Goal: Information Seeking & Learning: Find specific page/section

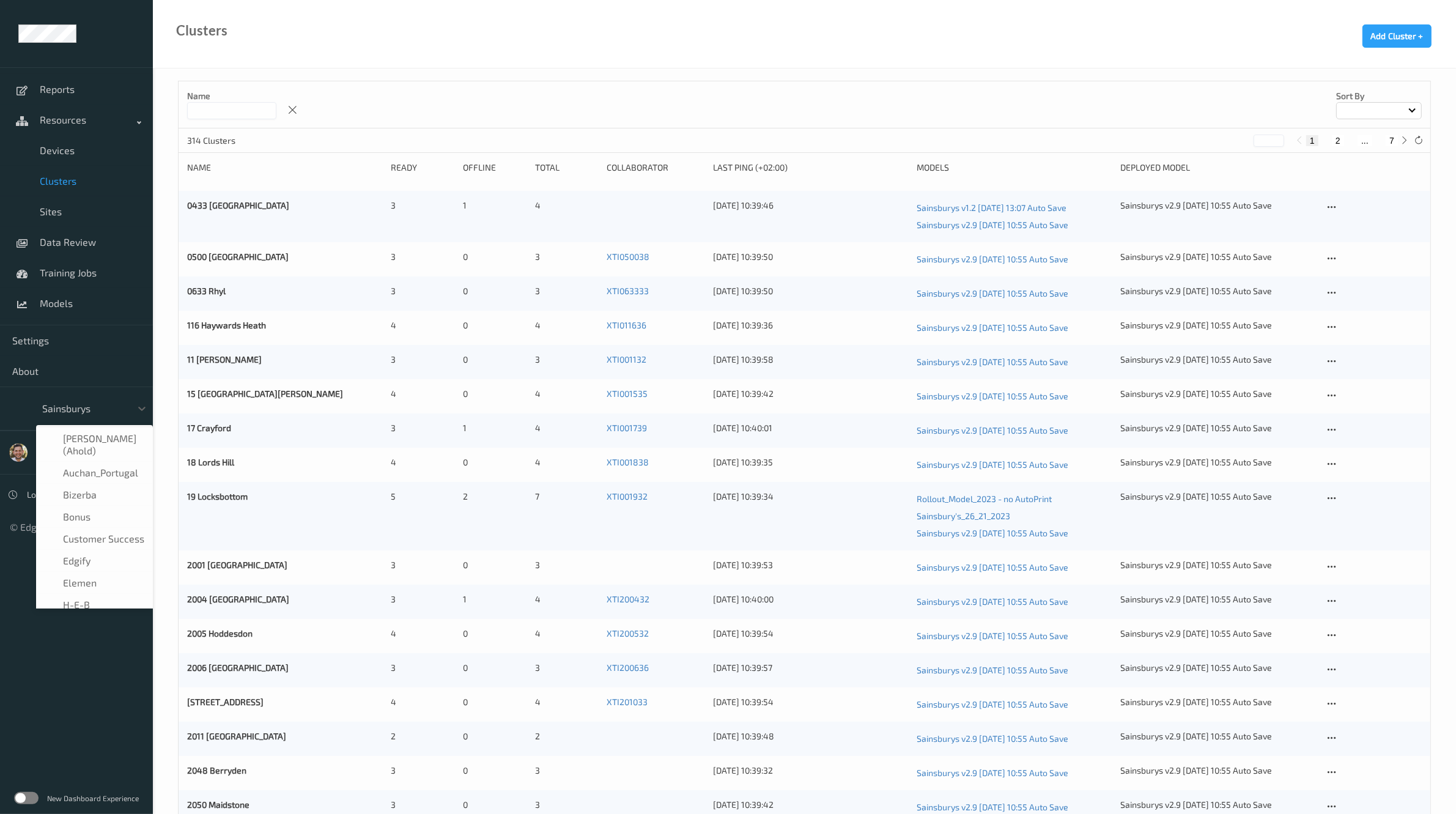
click at [83, 405] on div at bounding box center [83, 409] width 83 height 14
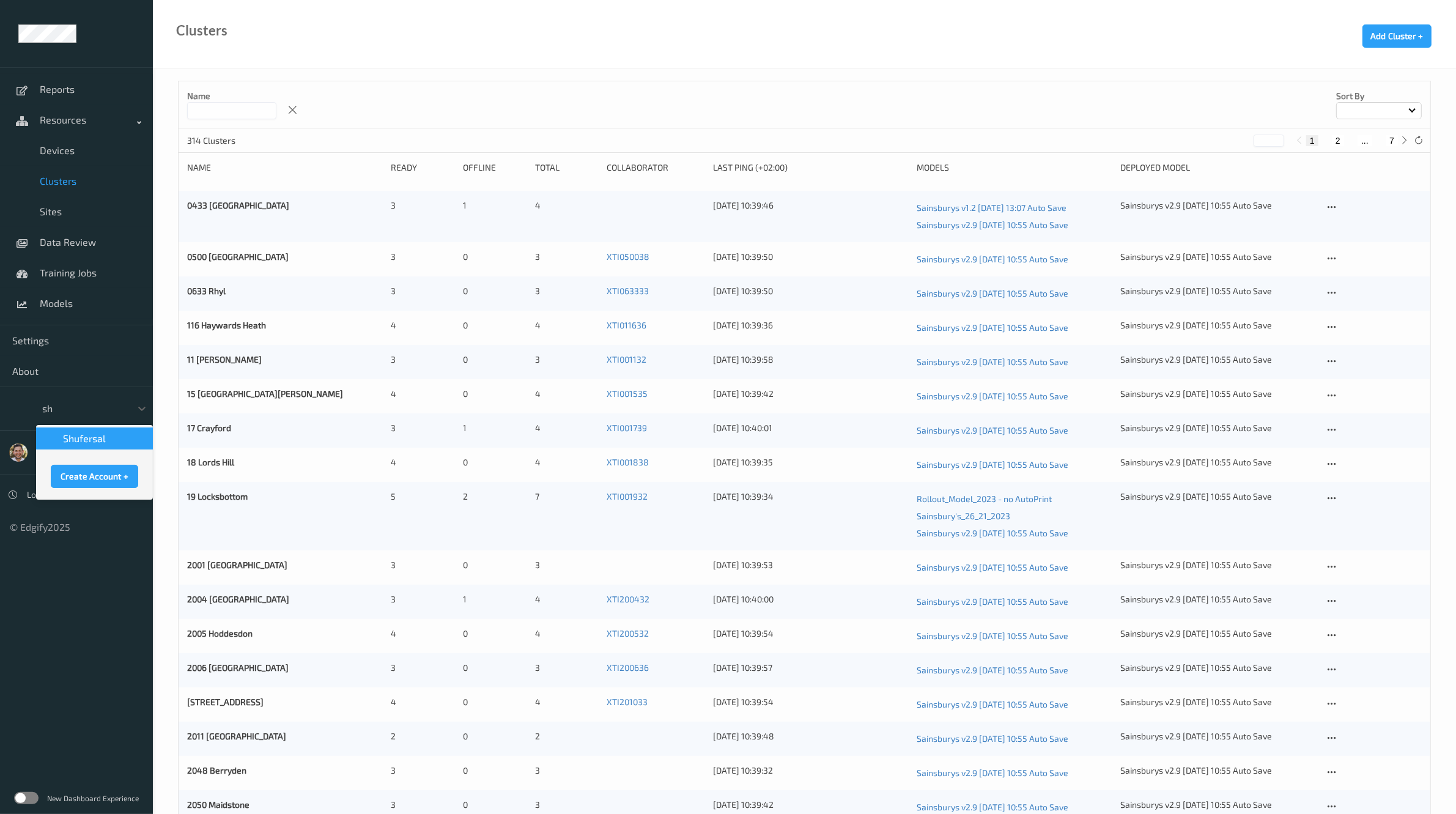
type input "s"
click at [60, 300] on span "Models" at bounding box center [90, 303] width 101 height 12
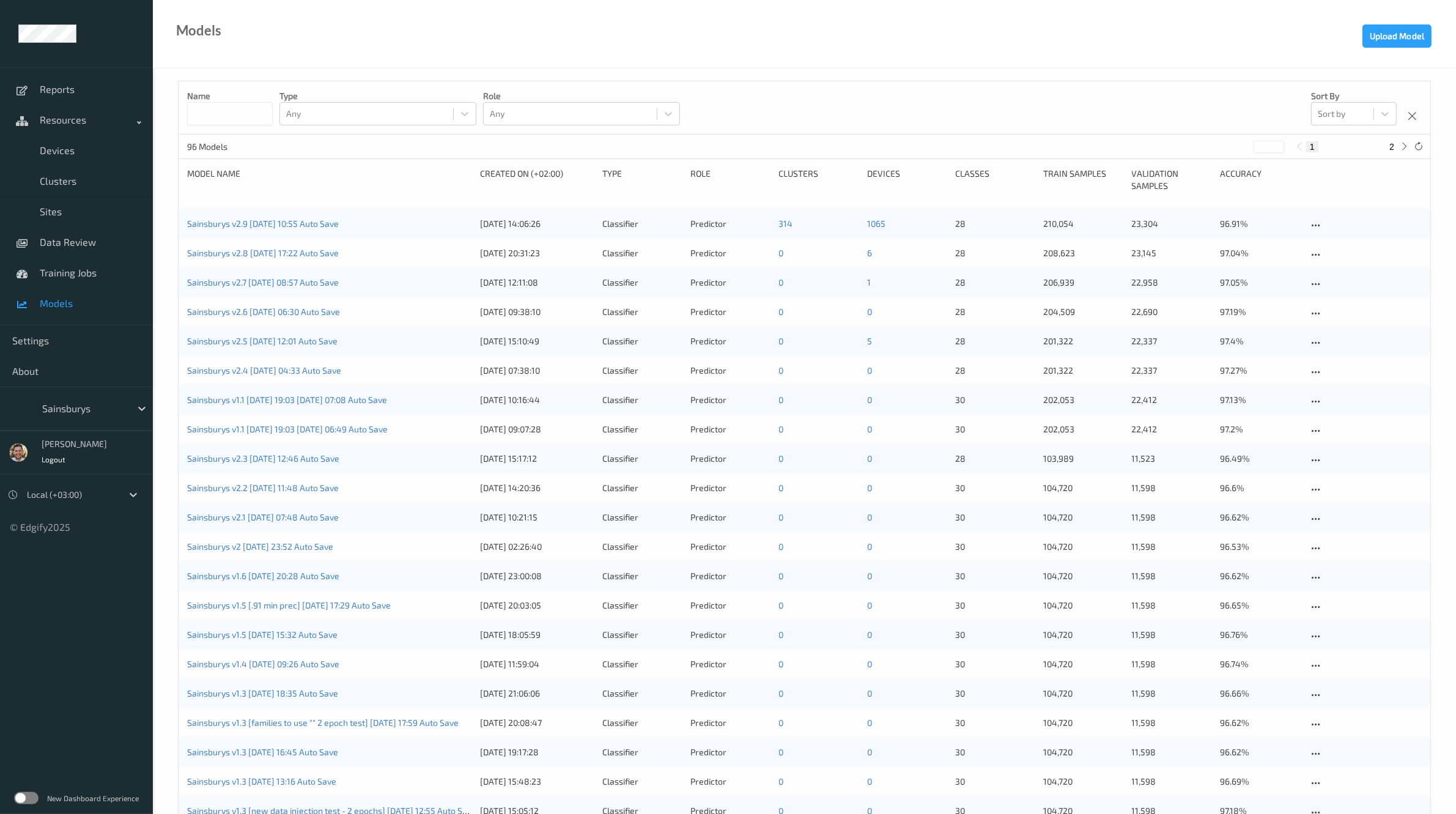
click at [850, 102] on div "Name Type Any Role Any Sort by Sort by" at bounding box center [804, 107] width 1252 height 53
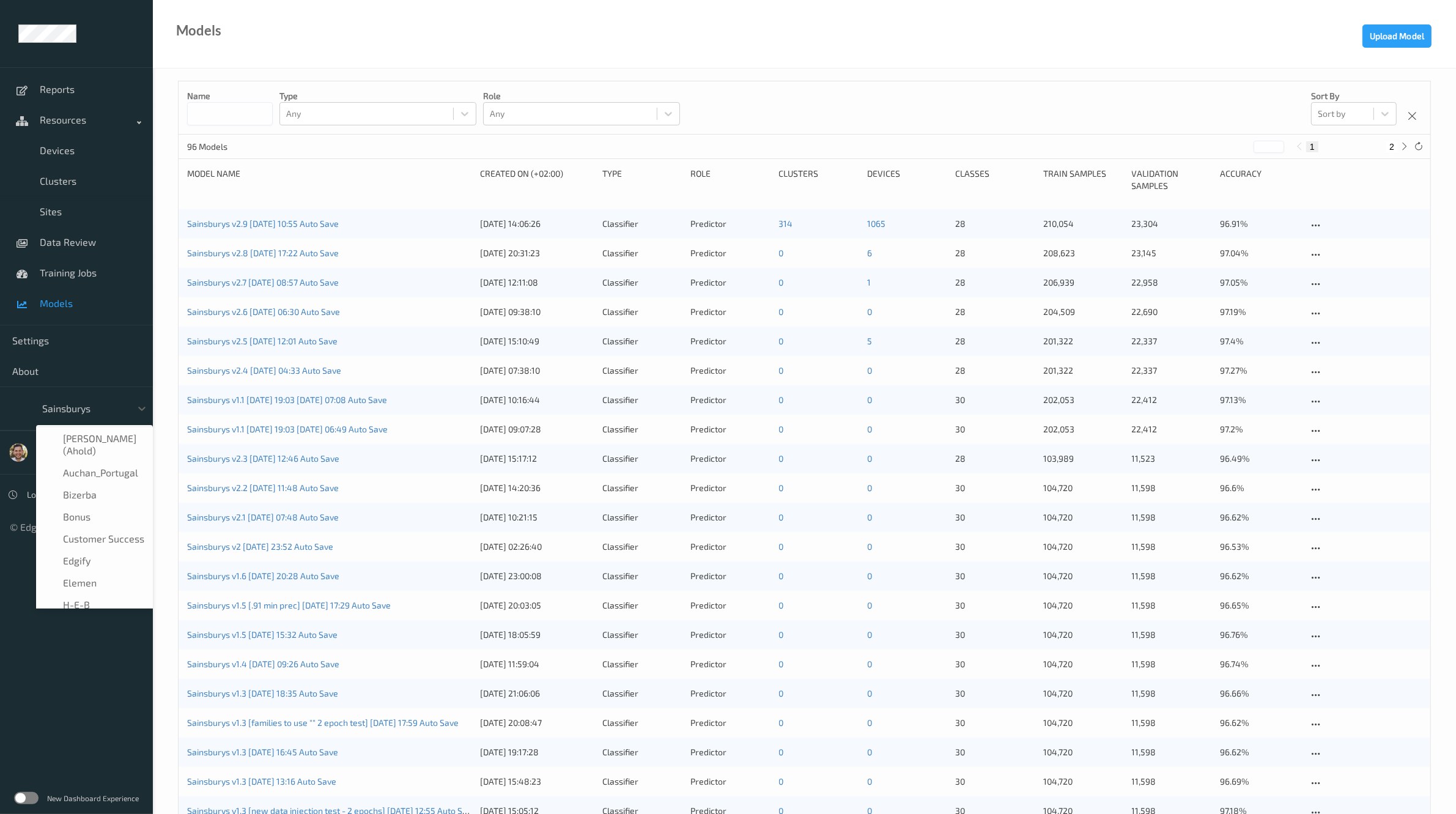
click at [63, 408] on div at bounding box center [83, 409] width 83 height 14
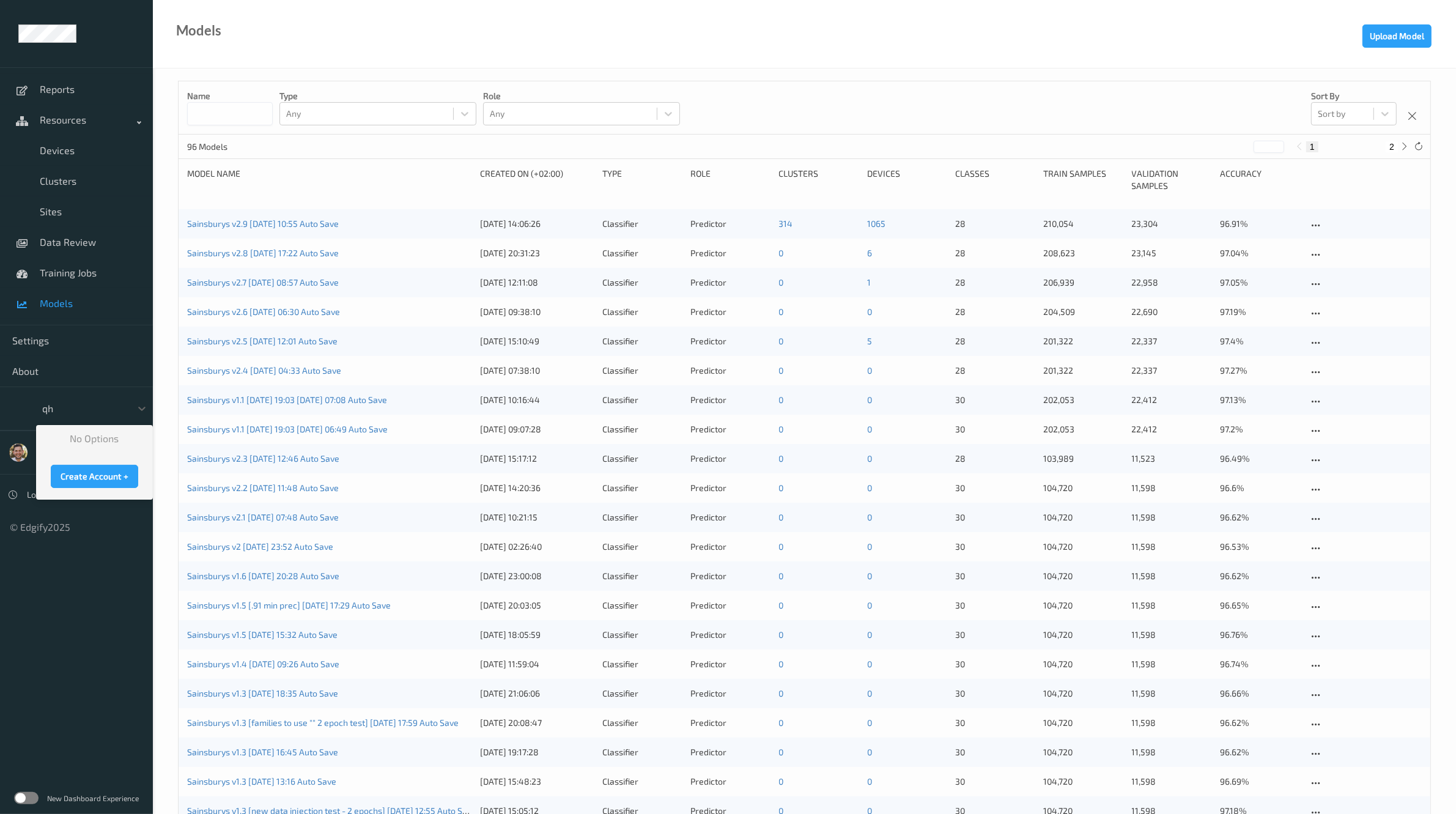
type input "q"
type input "wh"
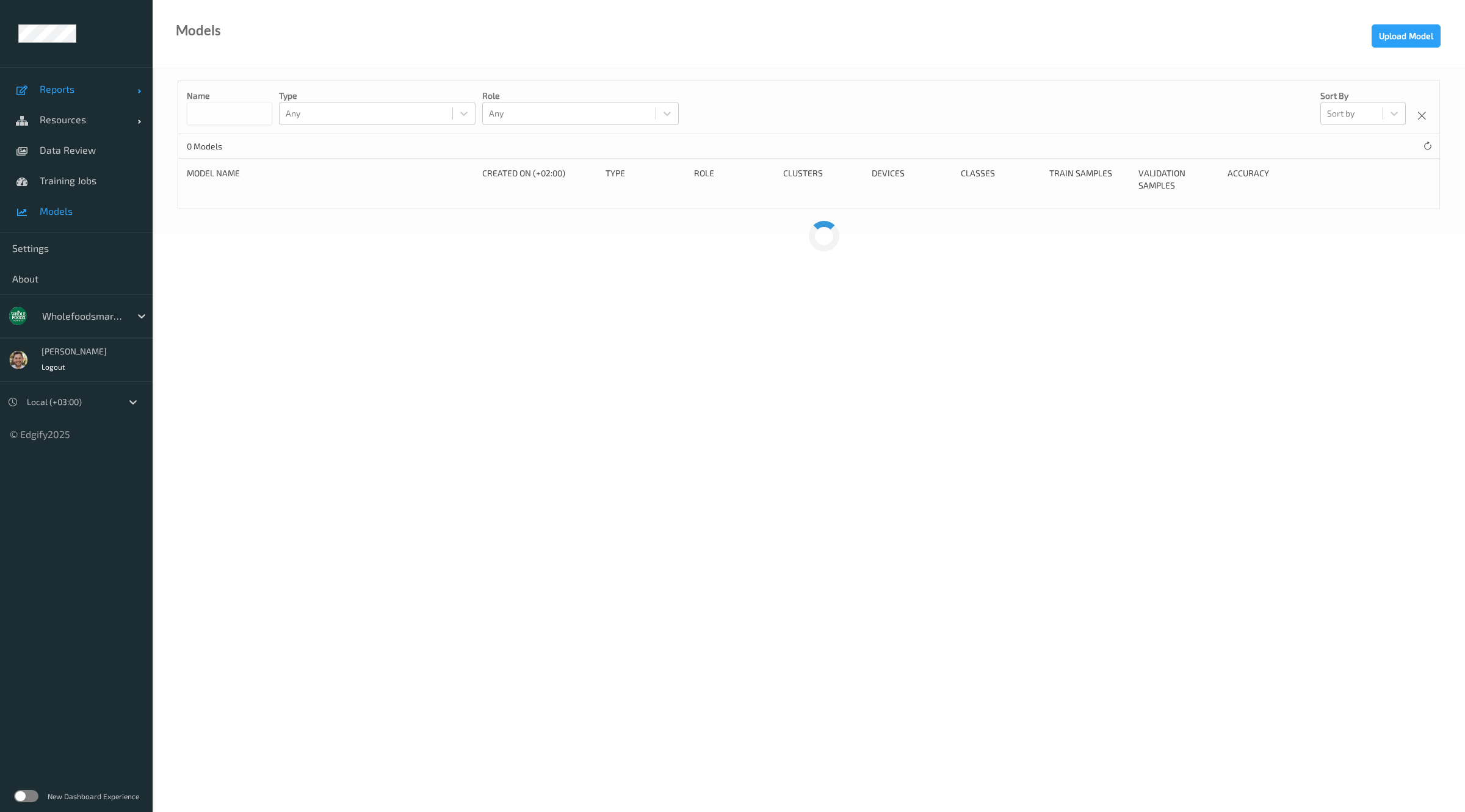
click at [69, 81] on link "Reports" at bounding box center [76, 89] width 152 height 30
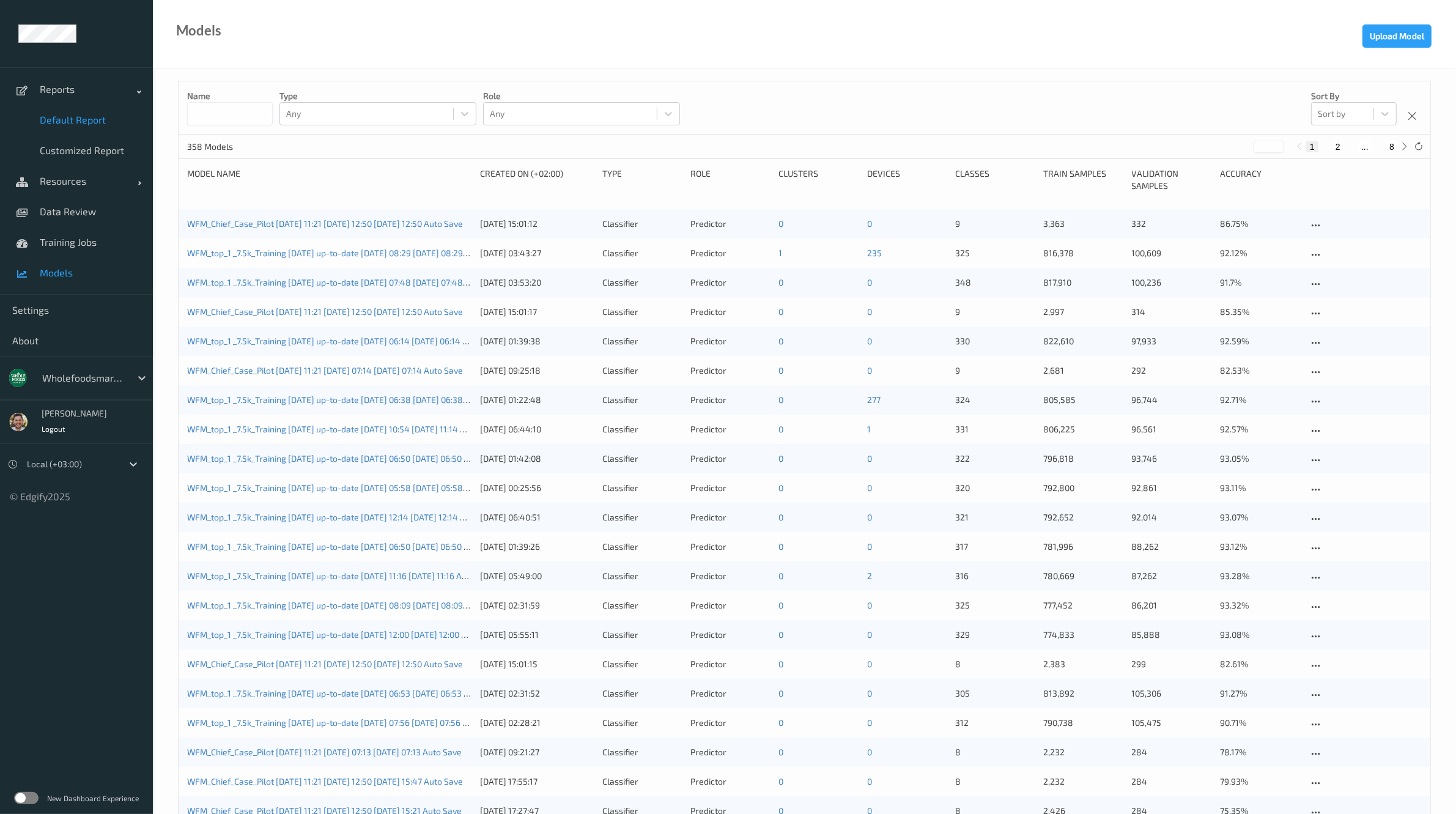
click at [83, 110] on link "Default Report" at bounding box center [76, 120] width 153 height 30
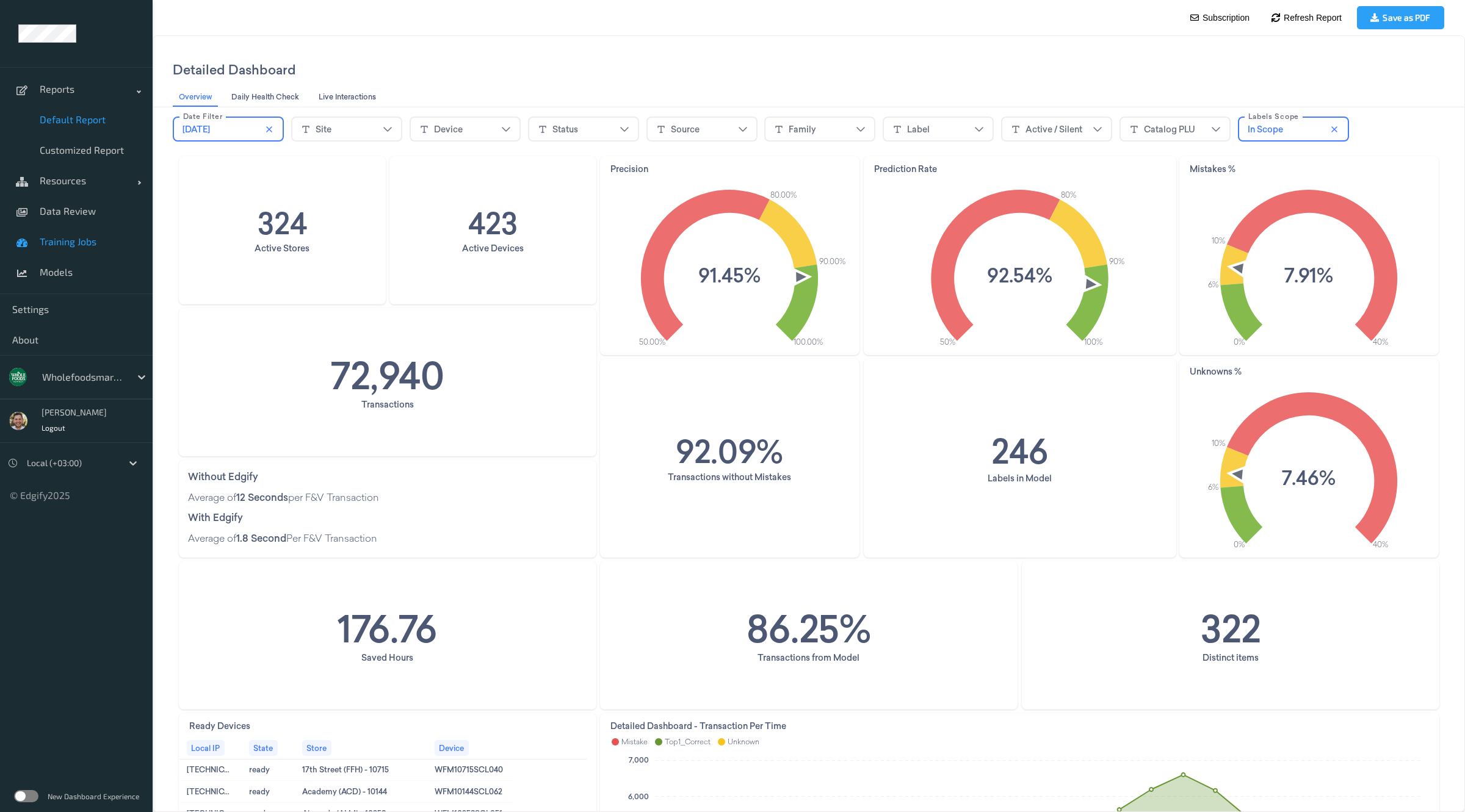
click at [94, 234] on link "Training Jobs" at bounding box center [76, 242] width 152 height 30
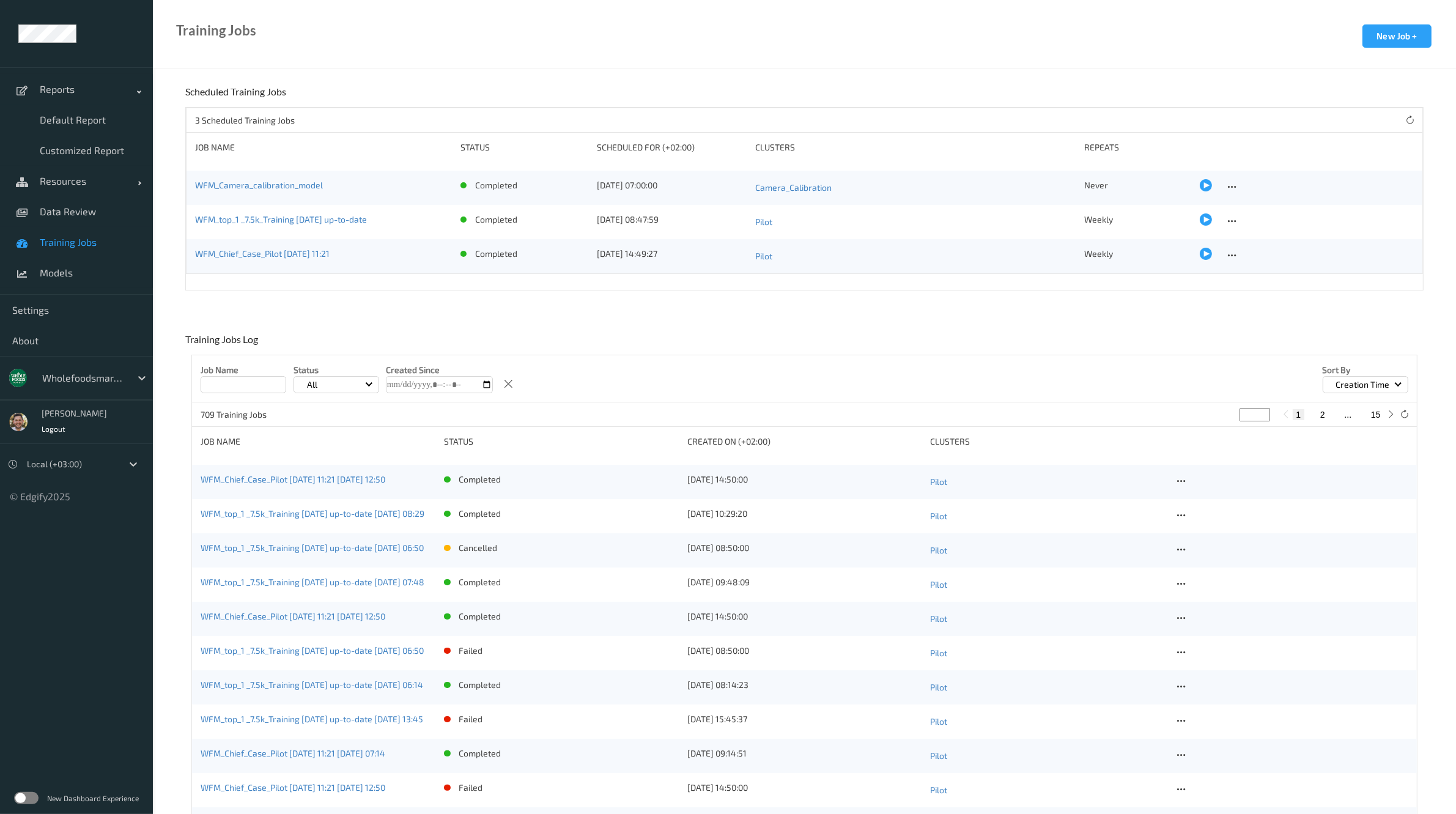
click at [424, 227] on div "WFM_top_1 _7.5k_Training 2025-05-22 up-to-date" at bounding box center [323, 223] width 256 height 17
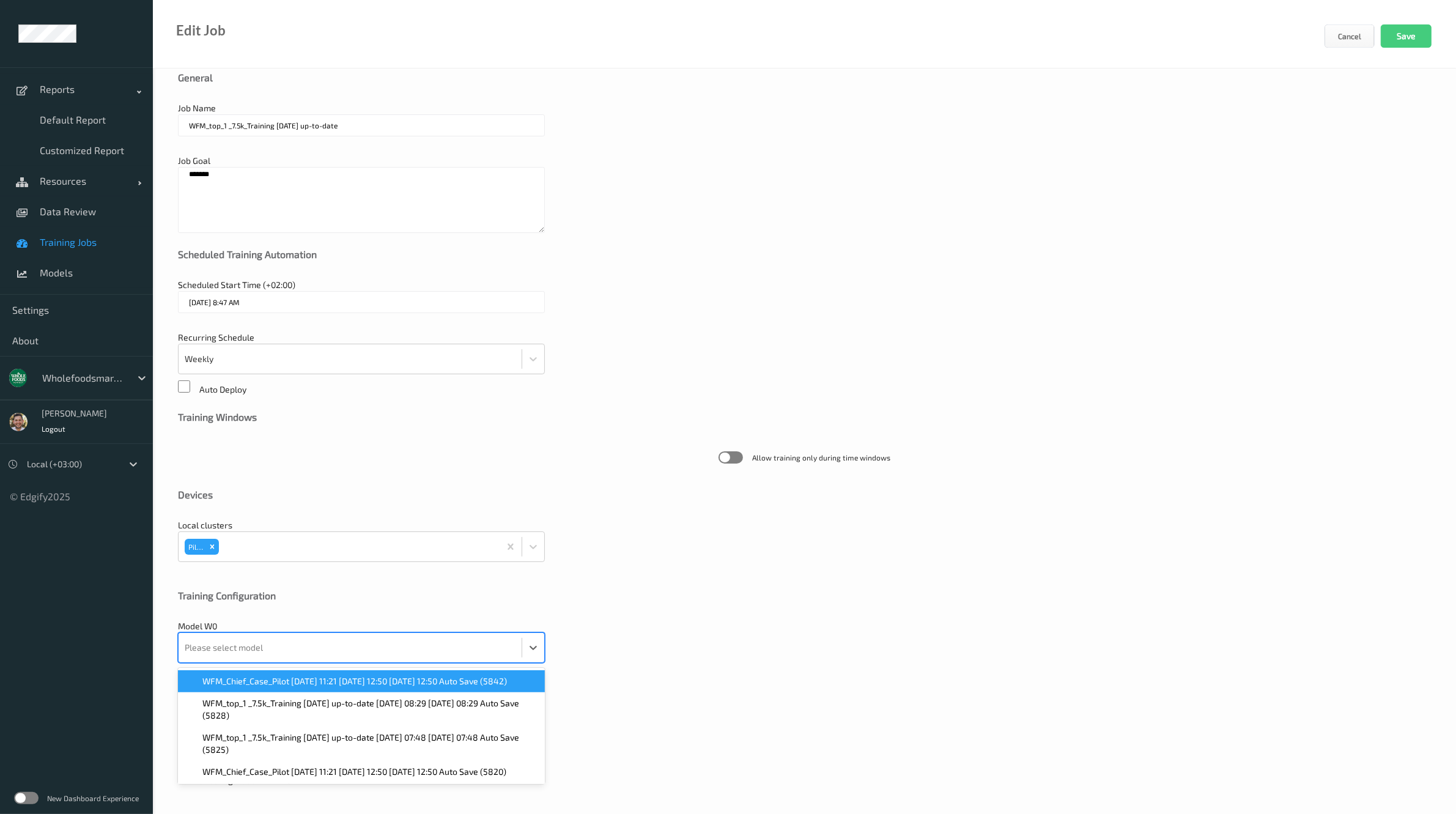
scroll to position [29, 0]
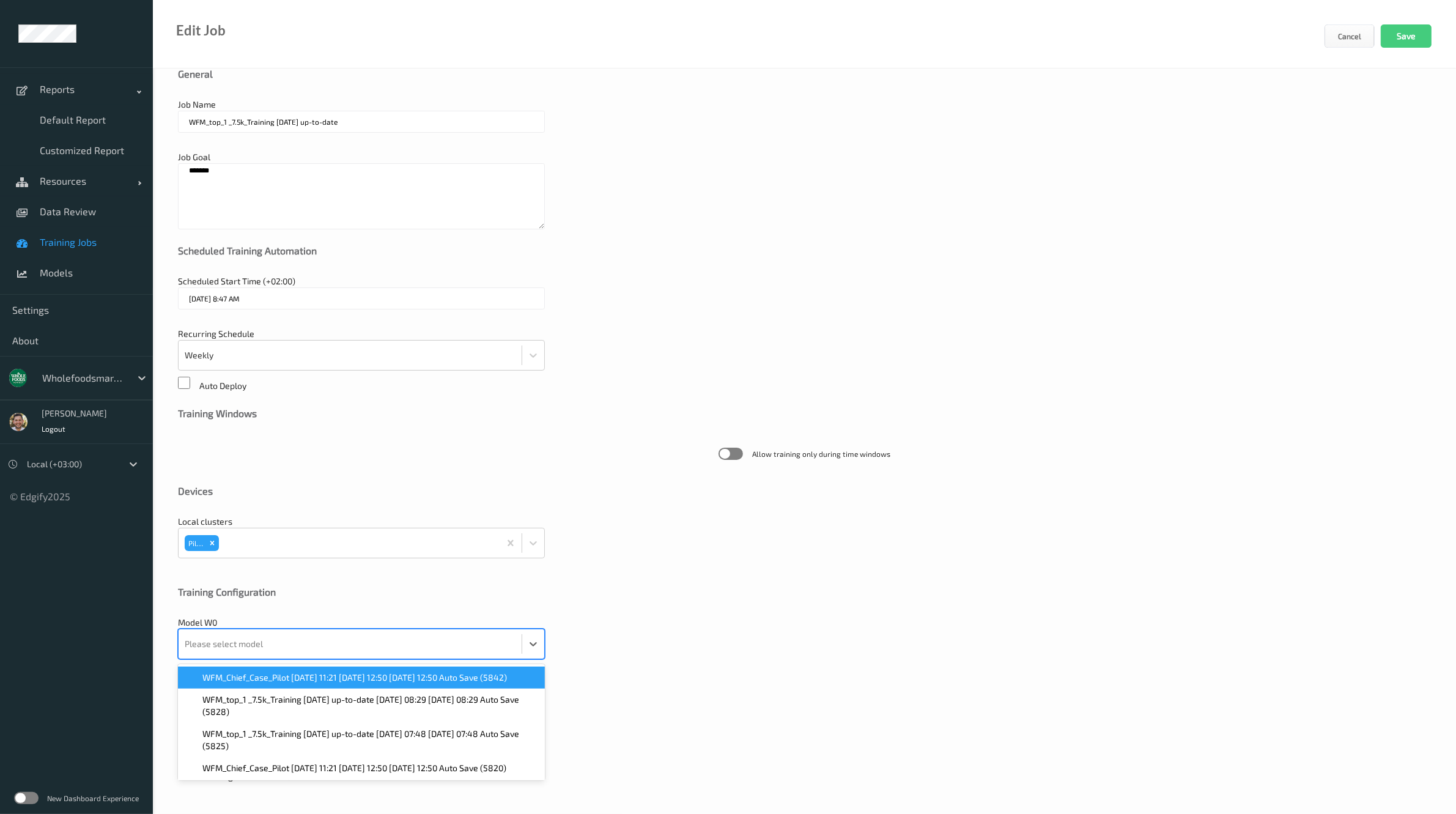
click at [455, 645] on div at bounding box center [350, 644] width 331 height 25
click at [375, 677] on span "WFM_Chief_Case_Pilot 2025-06-24 11:21 2025-08-12 12:50 2025-08-12 12:50 Auto Sa…" at bounding box center [354, 677] width 304 height 12
click at [377, 641] on div at bounding box center [339, 644] width 309 height 25
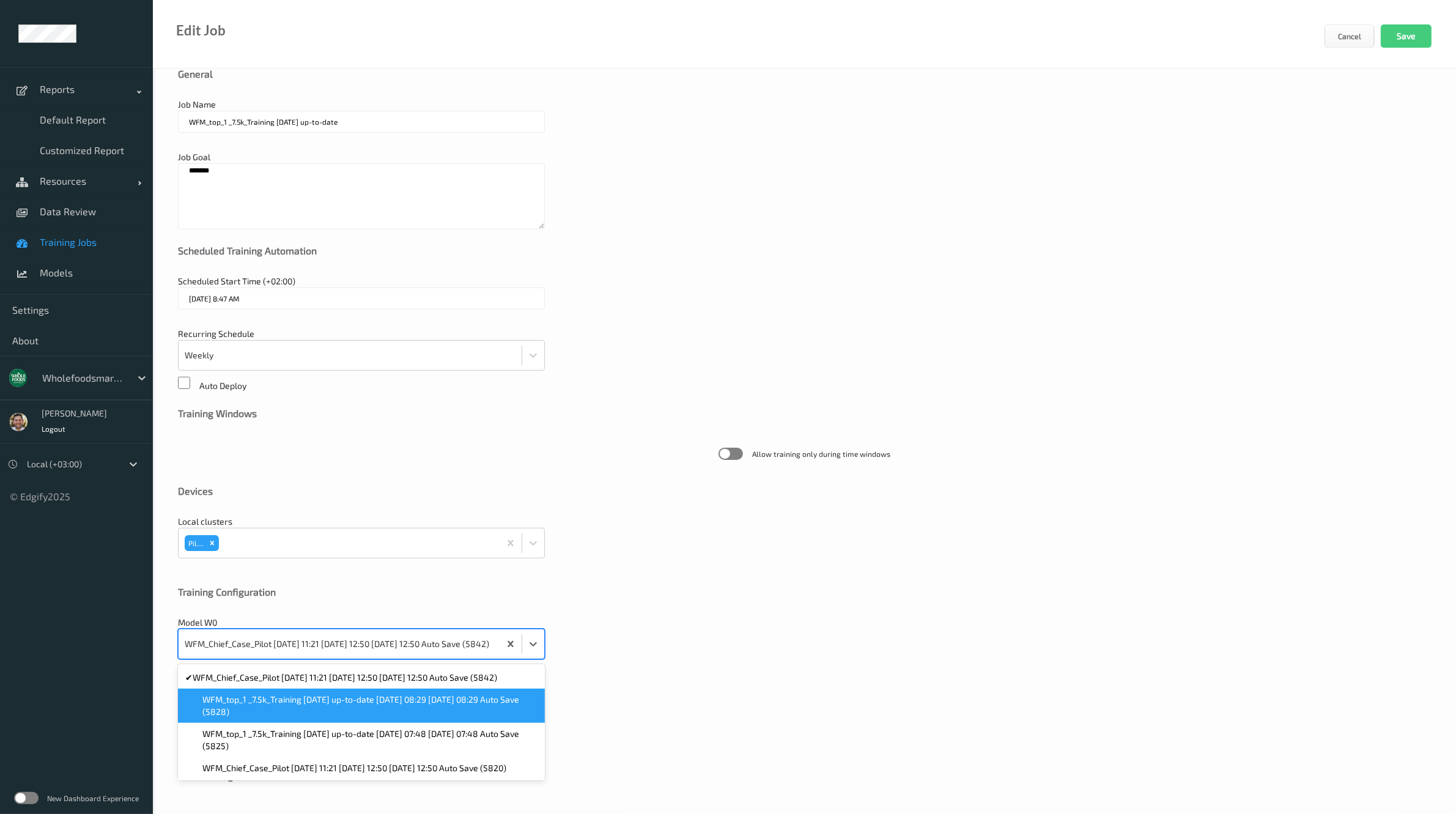
click at [353, 718] on span "WFM_top_1 _7.5k_Training 2025-05-22 up-to-date 2025-08-07 08:29 2025-08-07 08:2…" at bounding box center [370, 706] width 335 height 25
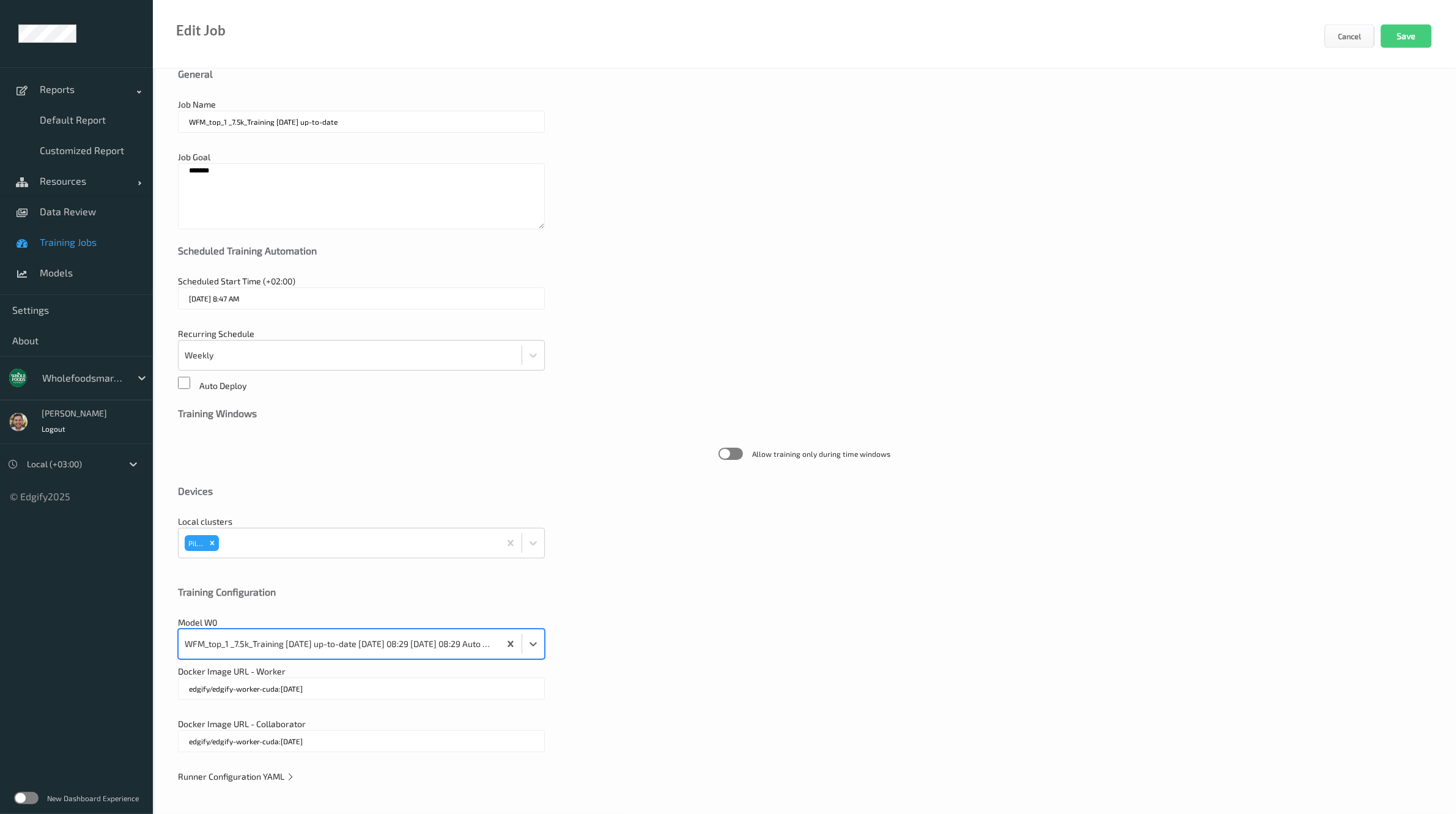
scroll to position [20, 0]
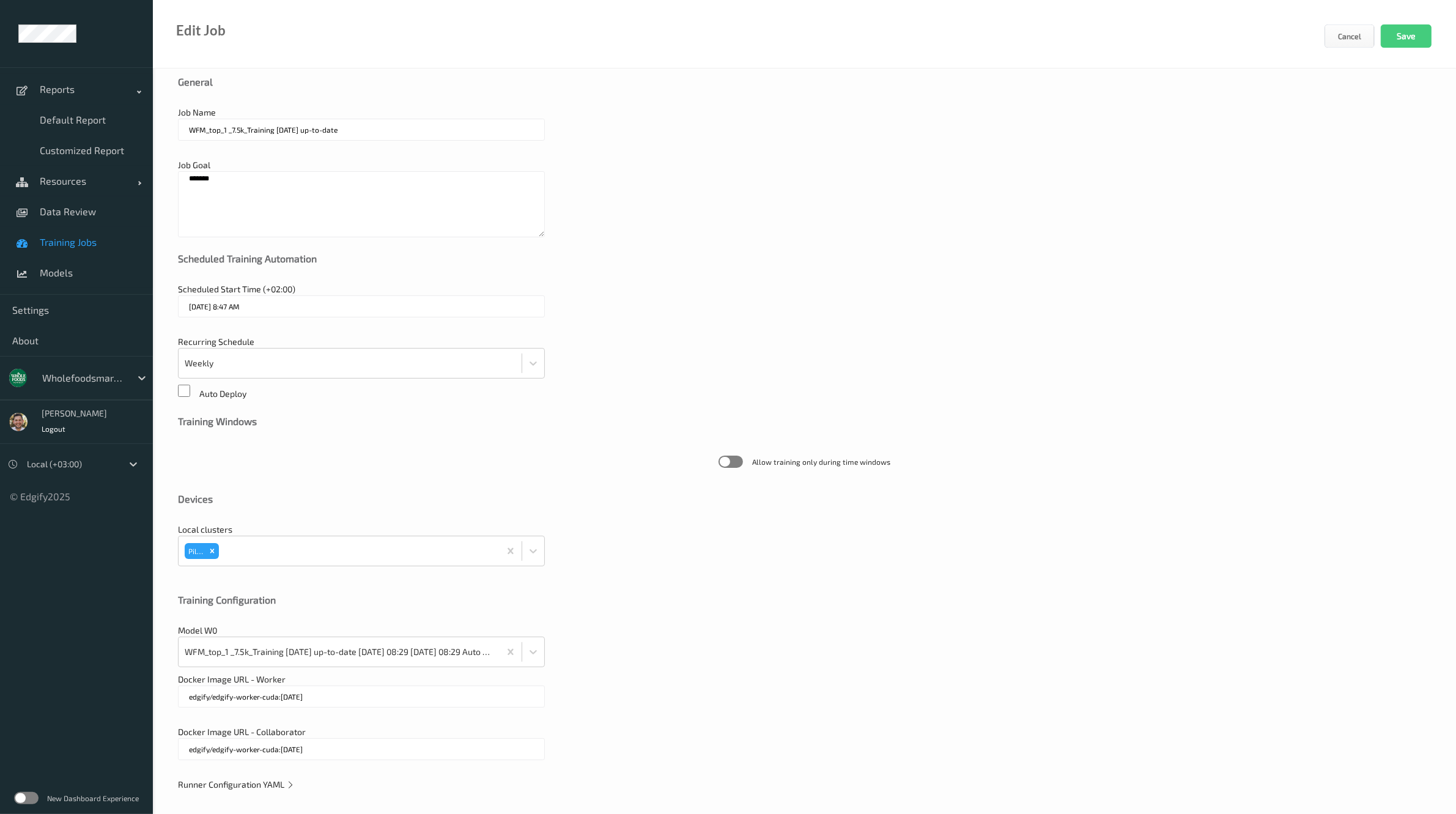
click at [264, 781] on span "Runner Configuration YAML" at bounding box center [236, 785] width 117 height 10
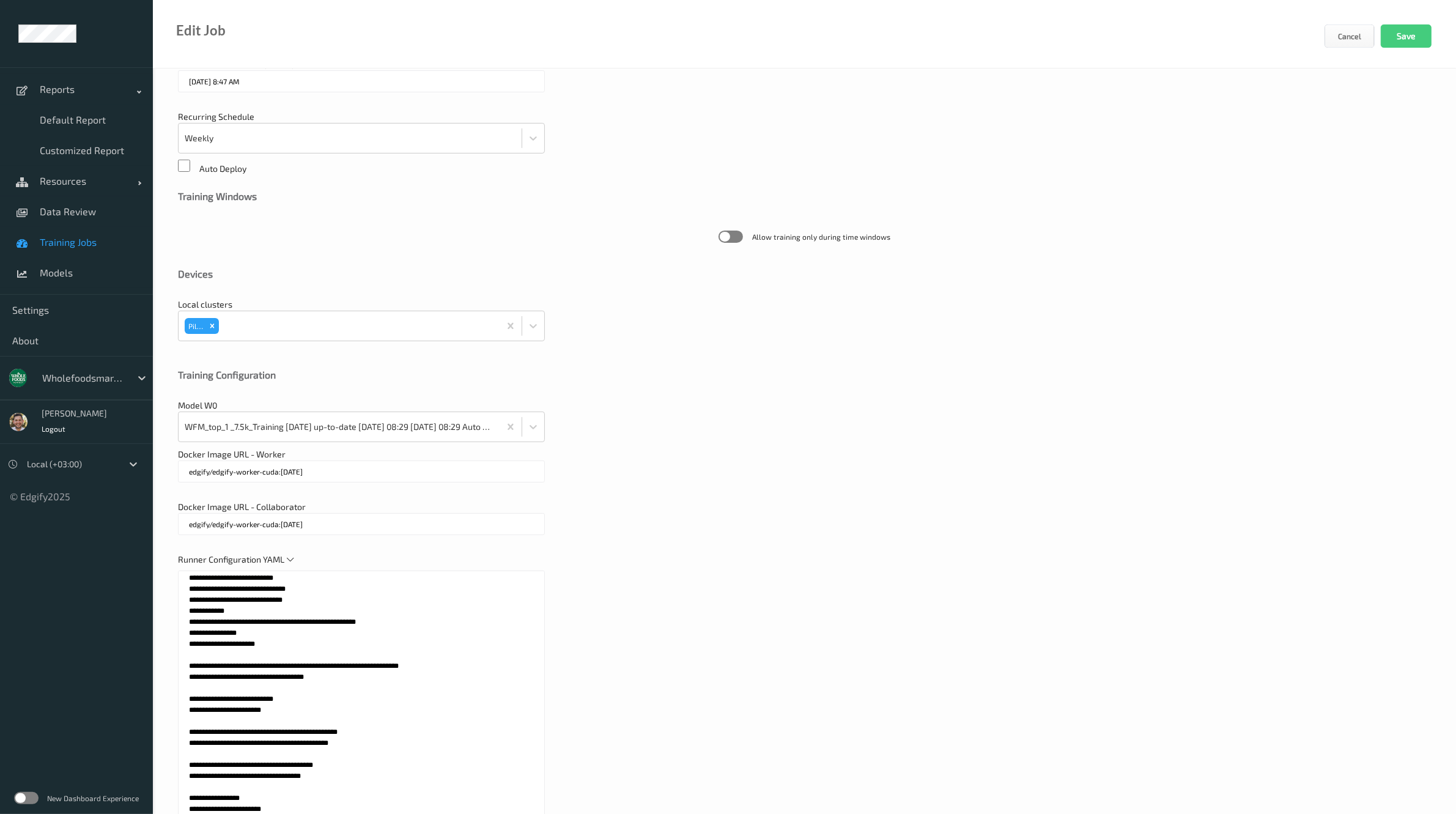
scroll to position [352, 0]
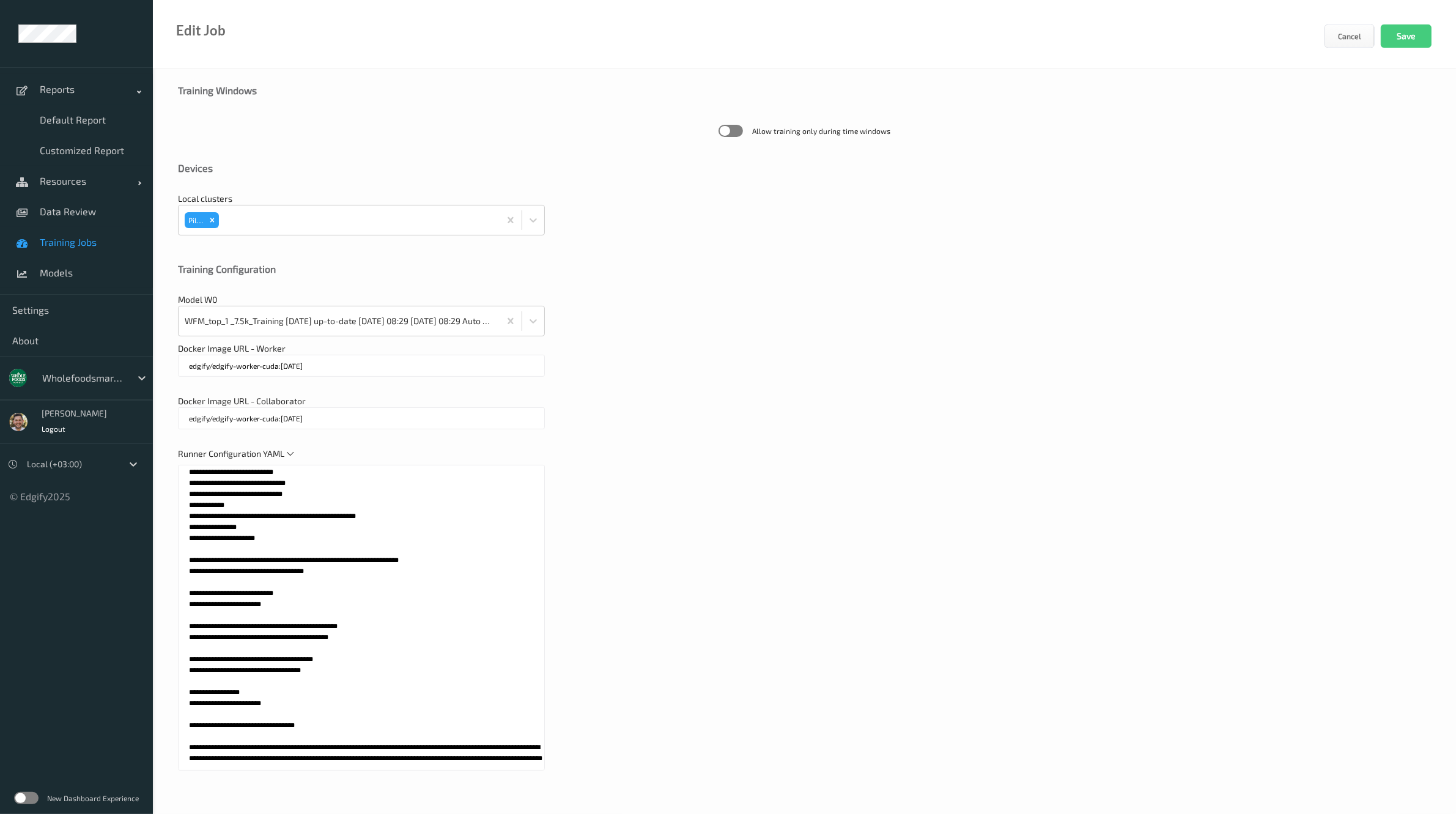
click at [354, 597] on textarea at bounding box center [362, 618] width 367 height 306
click at [372, 642] on textarea at bounding box center [362, 618] width 367 height 306
click at [384, 622] on textarea at bounding box center [362, 618] width 367 height 306
type textarea "**********"
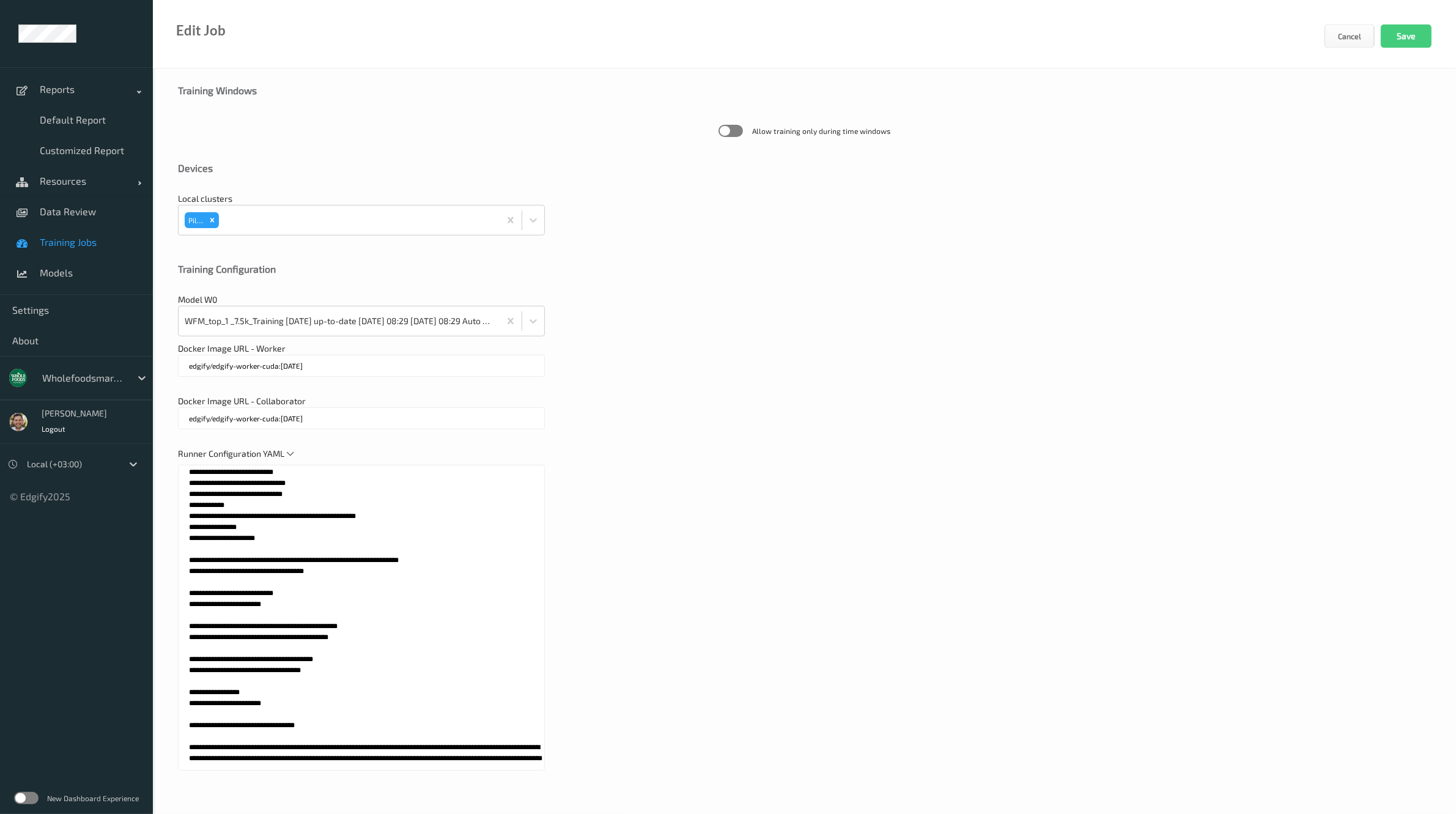
click at [854, 561] on div "Runner Configuration YAML" at bounding box center [804, 615] width 1253 height 335
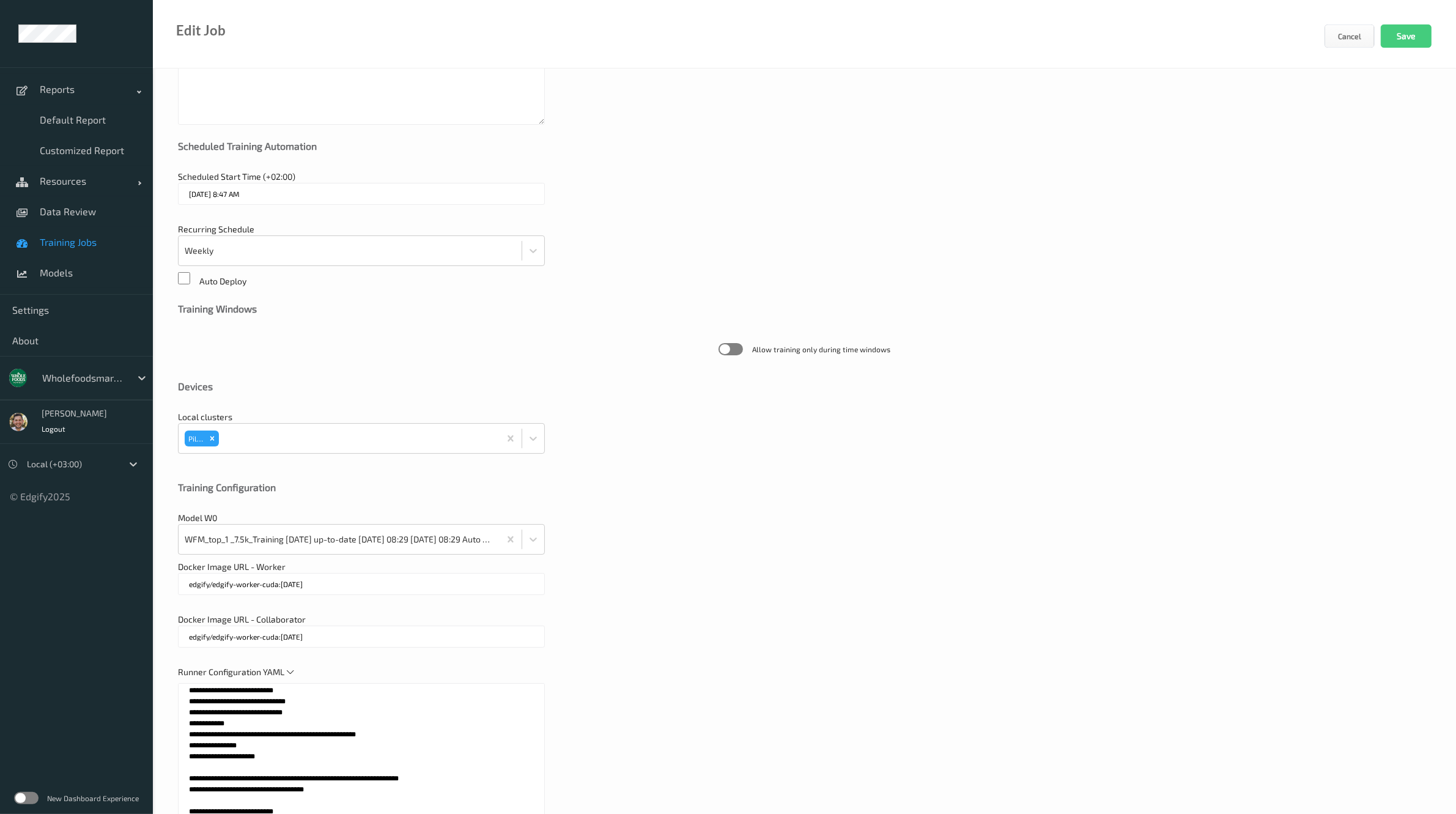
scroll to position [0, 0]
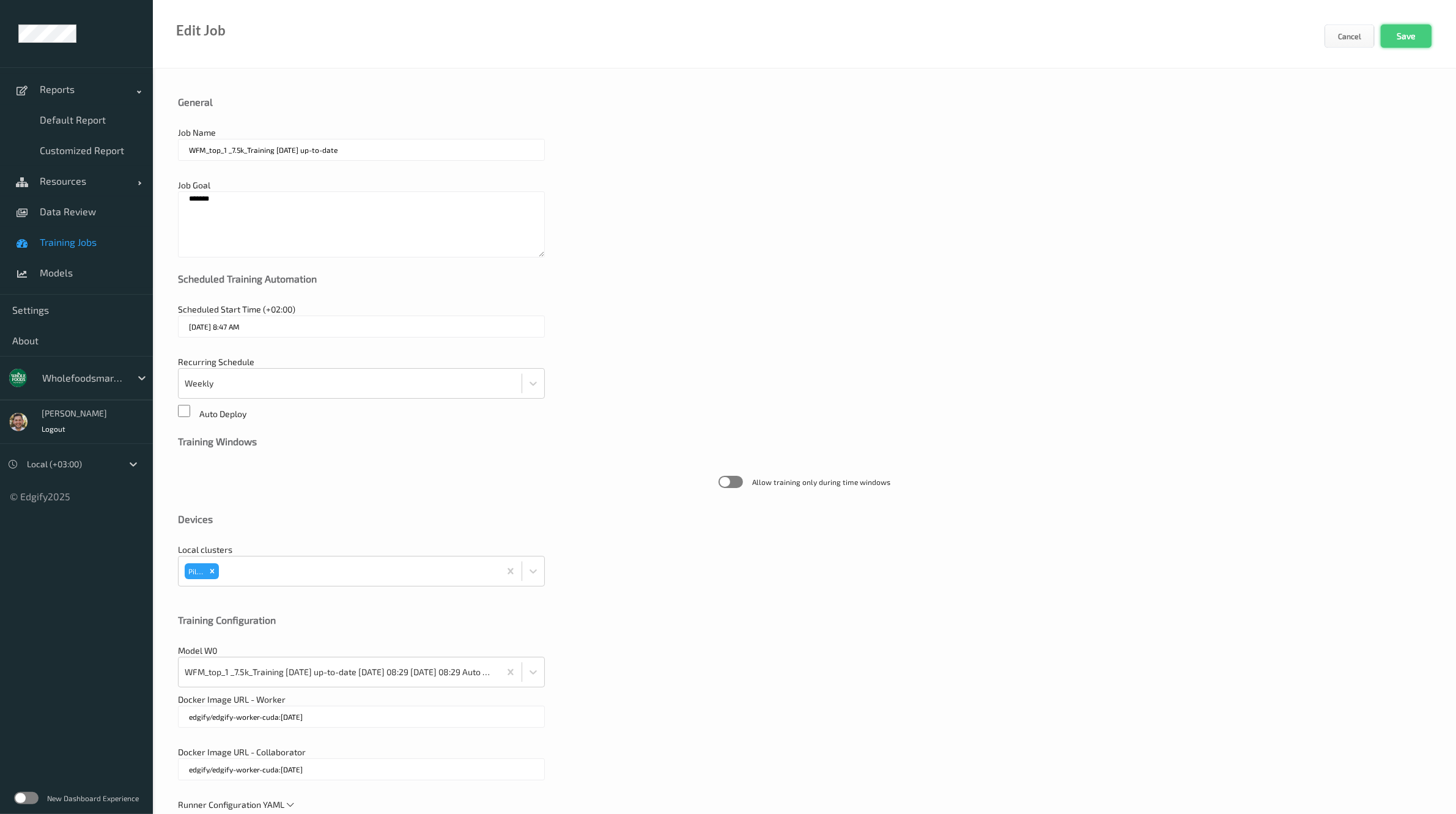
click at [1402, 44] on button "Save" at bounding box center [1407, 36] width 51 height 23
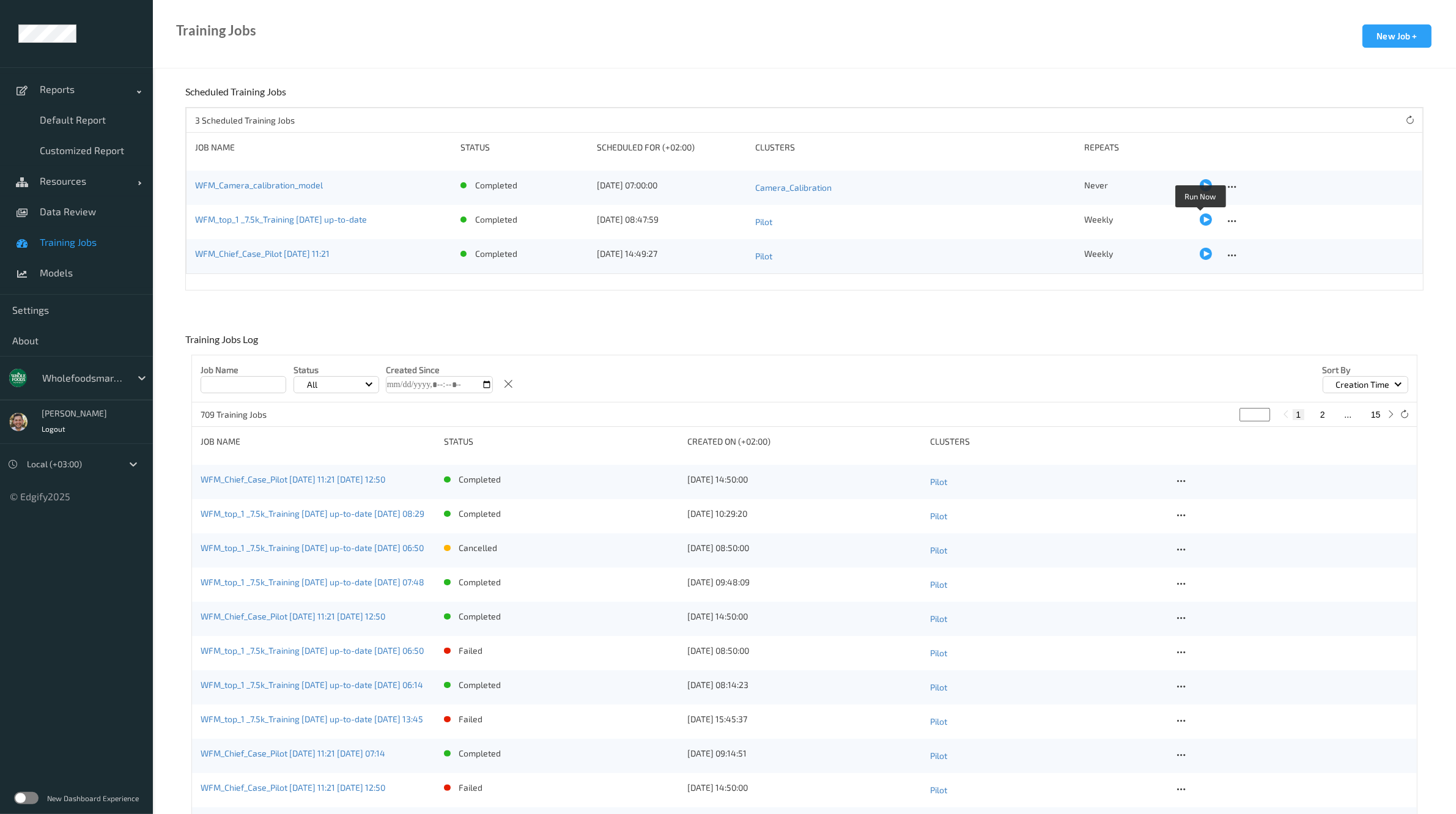
click at [1201, 216] on div at bounding box center [1206, 219] width 12 height 12
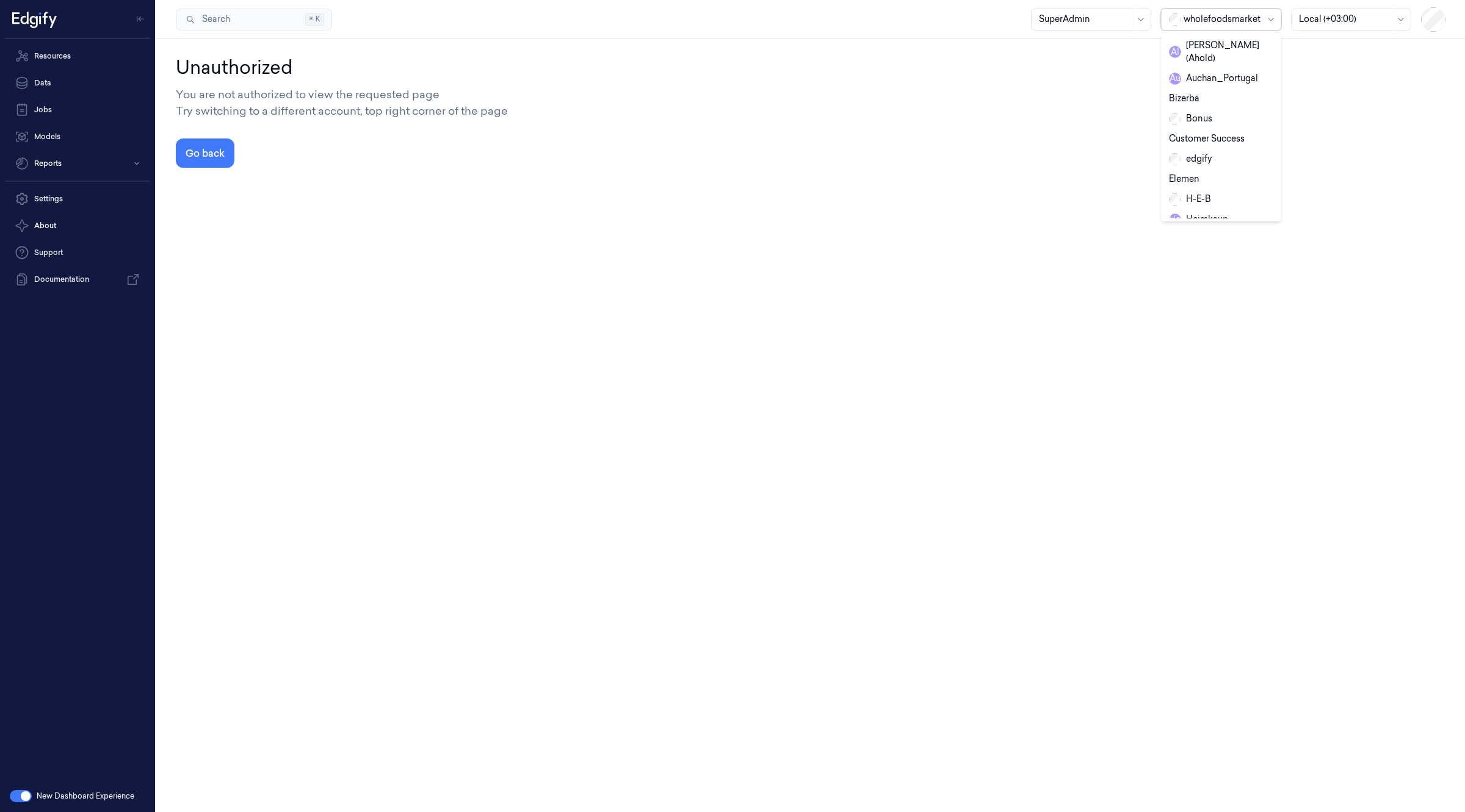
click at [1196, 18] on div at bounding box center [1221, 19] width 77 height 13
type input "shu"
click at [1206, 36] on div "shufersal" at bounding box center [1229, 45] width 98 height 20
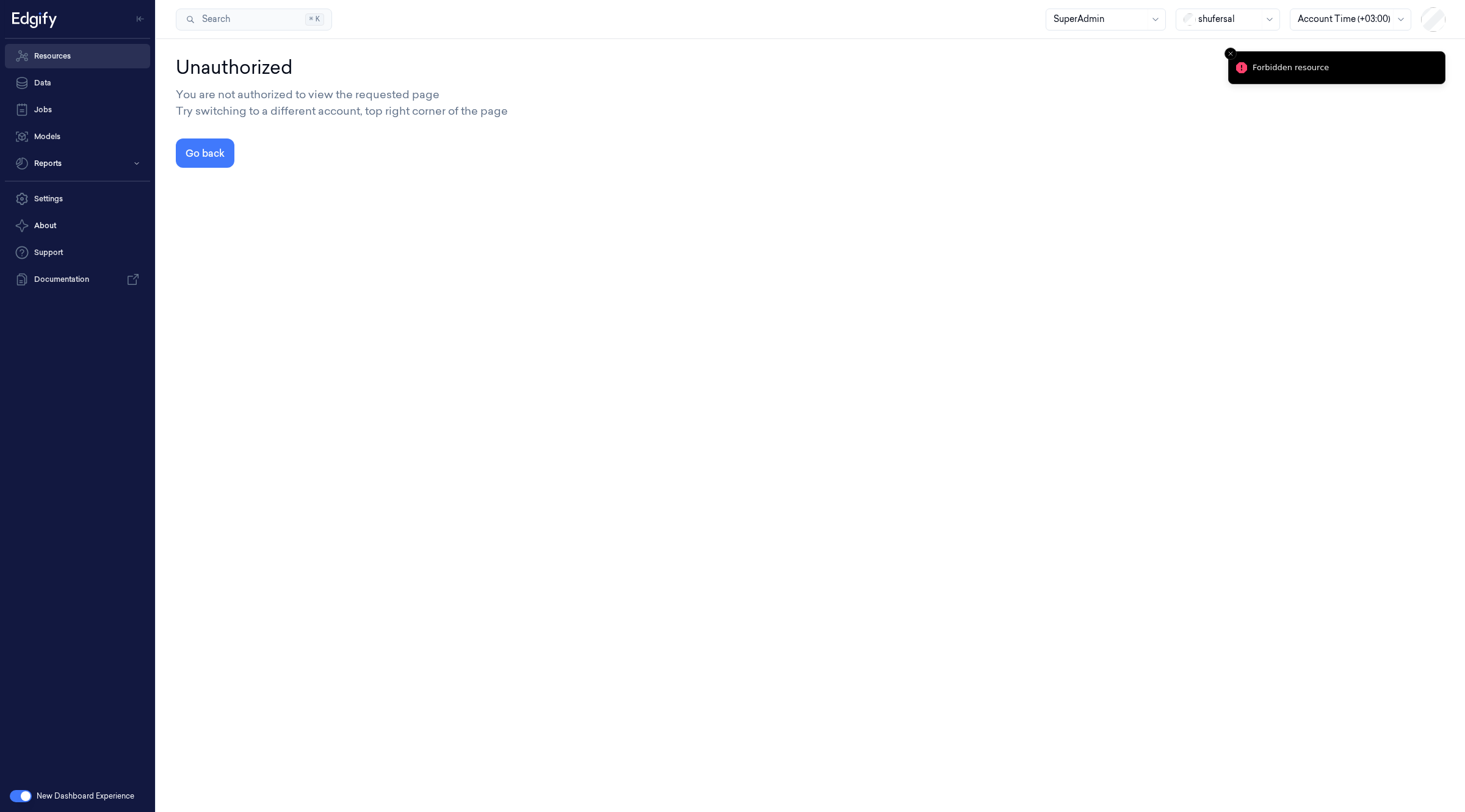
click at [69, 56] on link "Resources" at bounding box center [77, 56] width 145 height 25
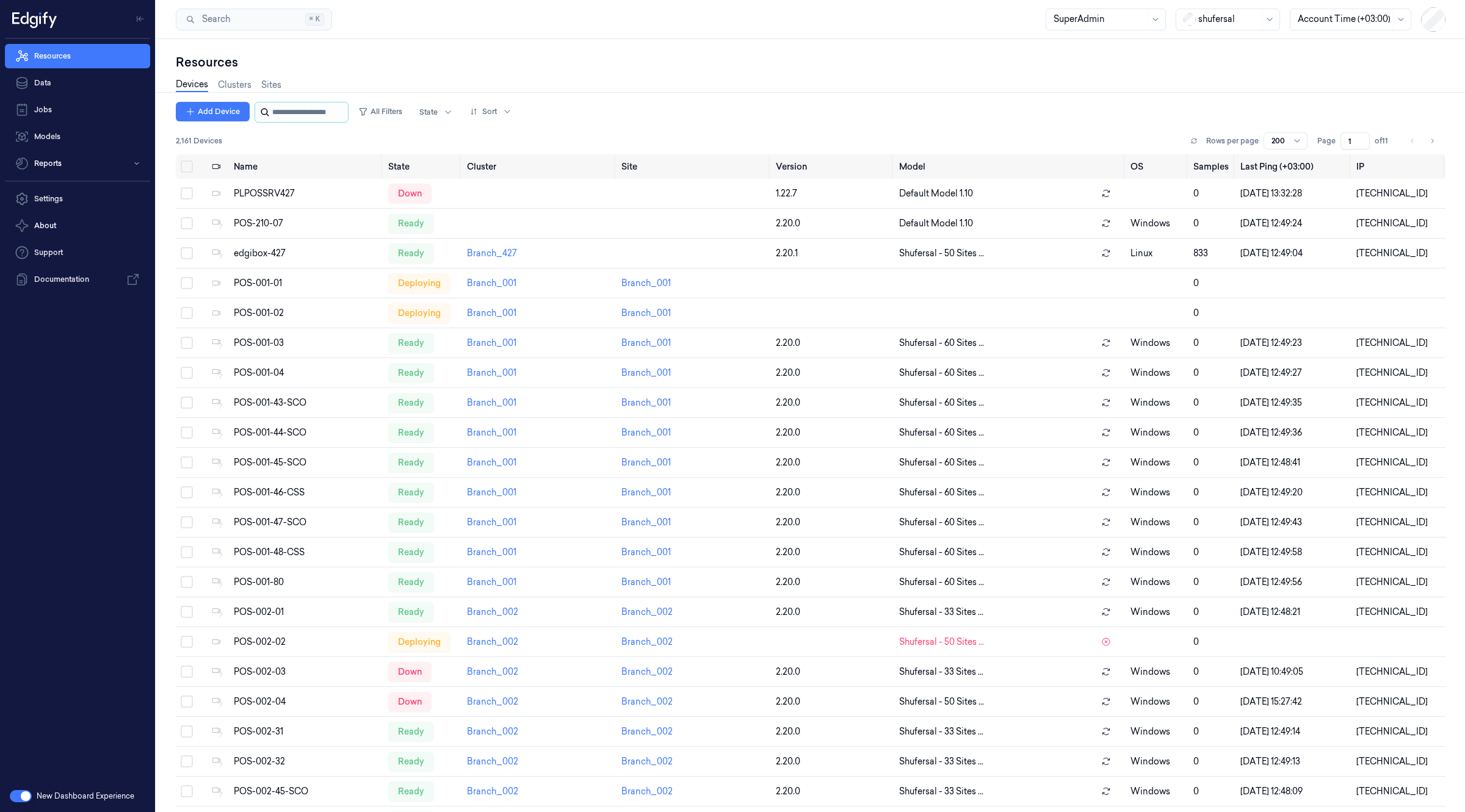
click at [296, 107] on input "string" at bounding box center [309, 112] width 73 height 20
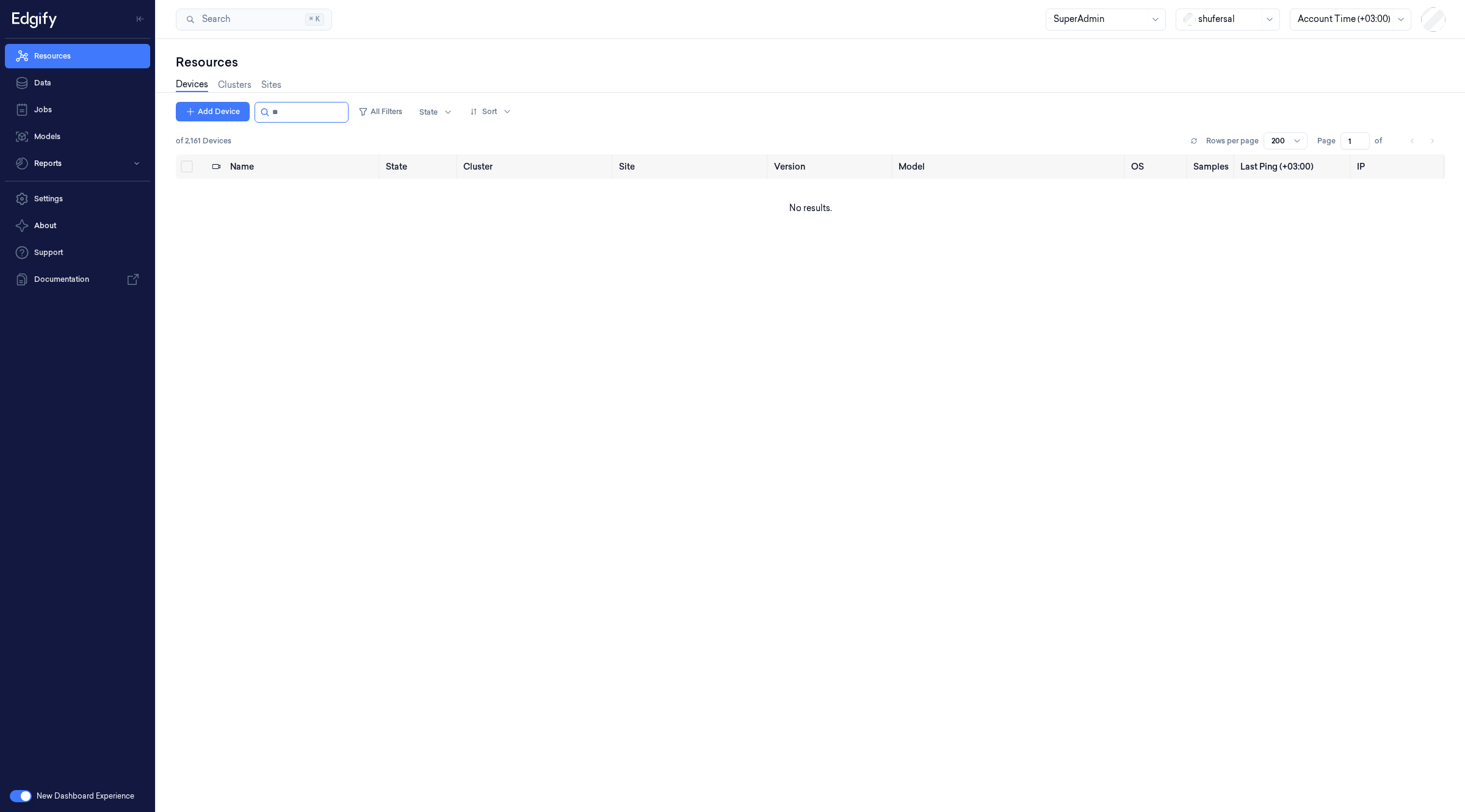
type input "*"
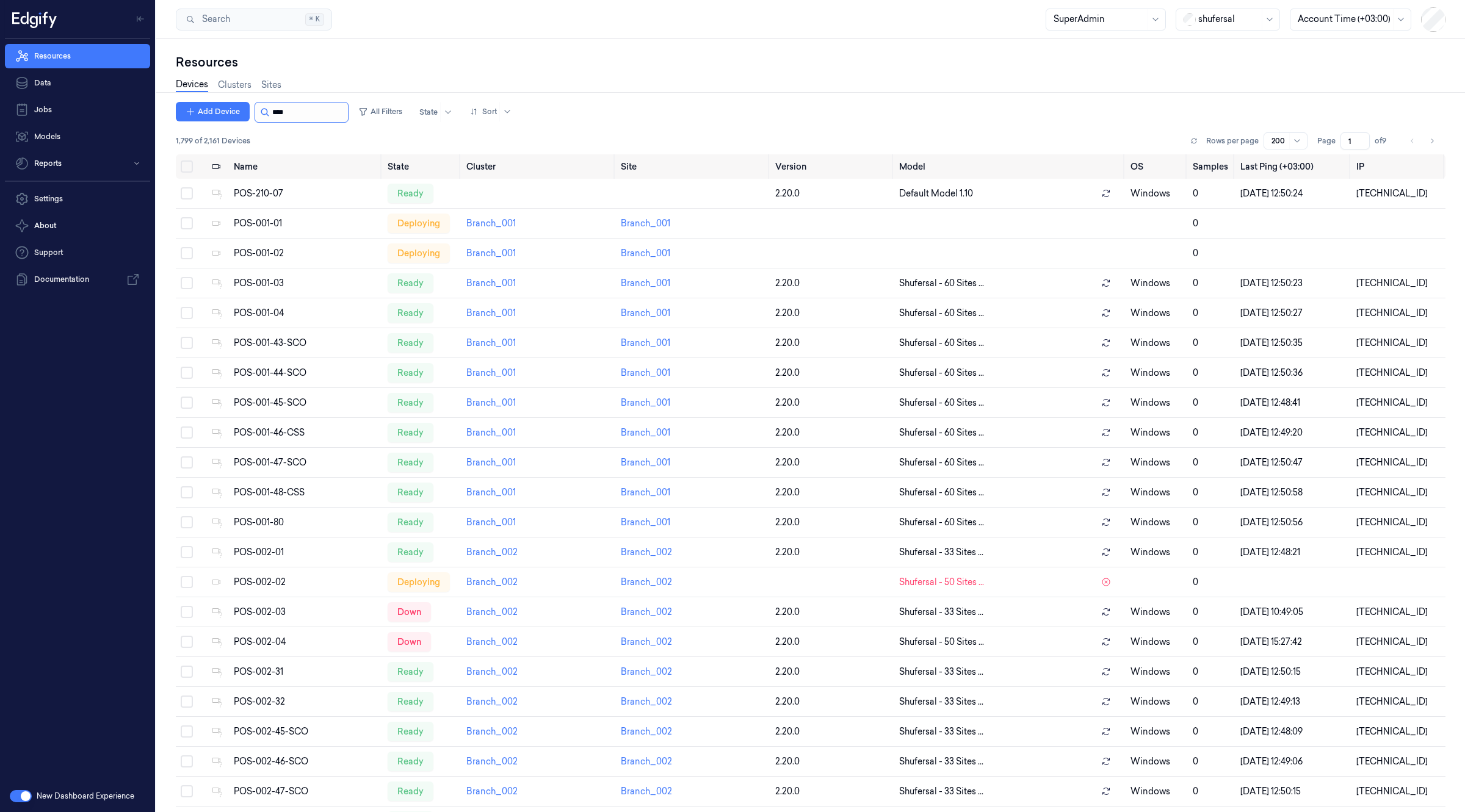
click at [335, 105] on input "string" at bounding box center [309, 112] width 73 height 20
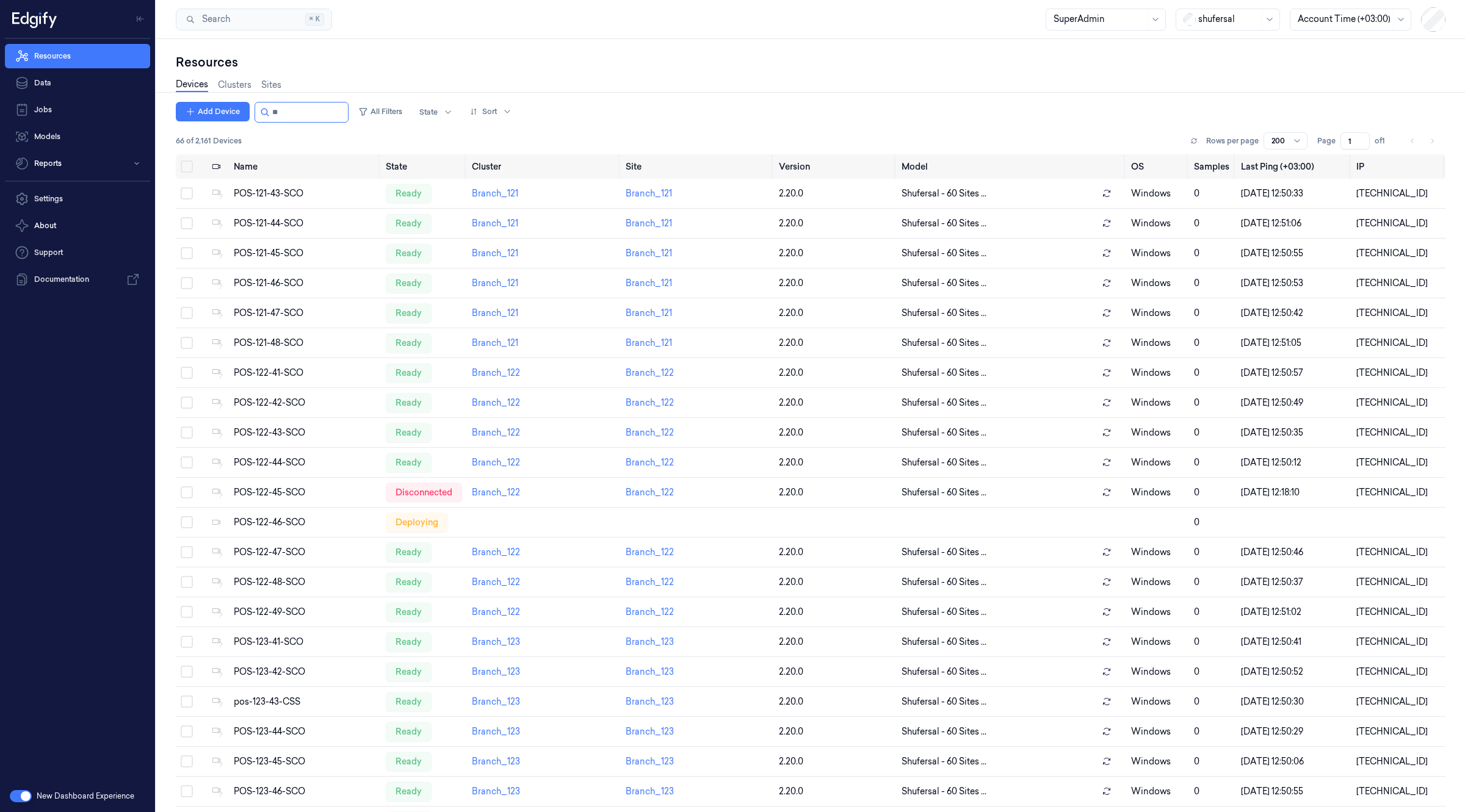
type input "*"
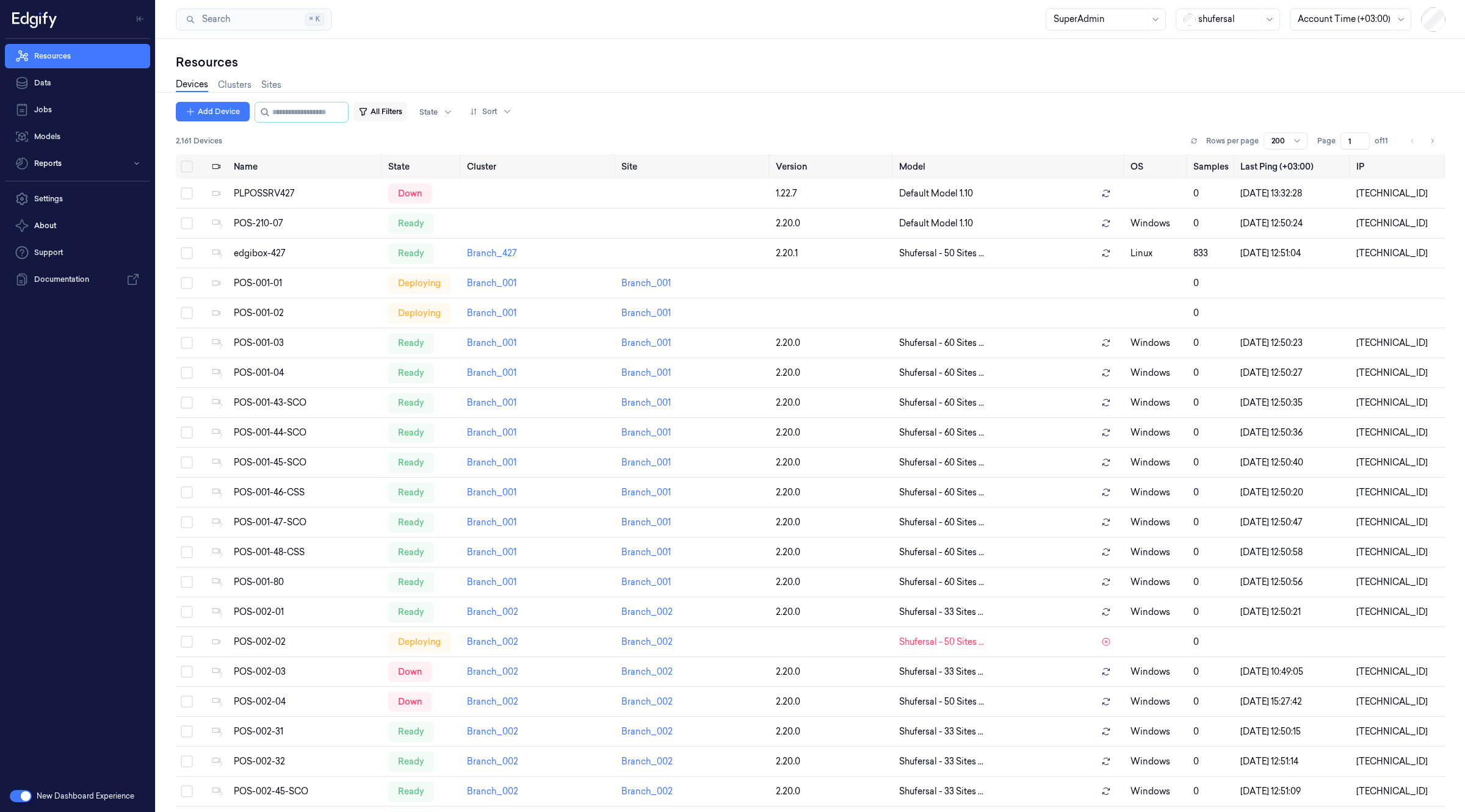
click at [401, 113] on button "All Filters" at bounding box center [381, 112] width 54 height 20
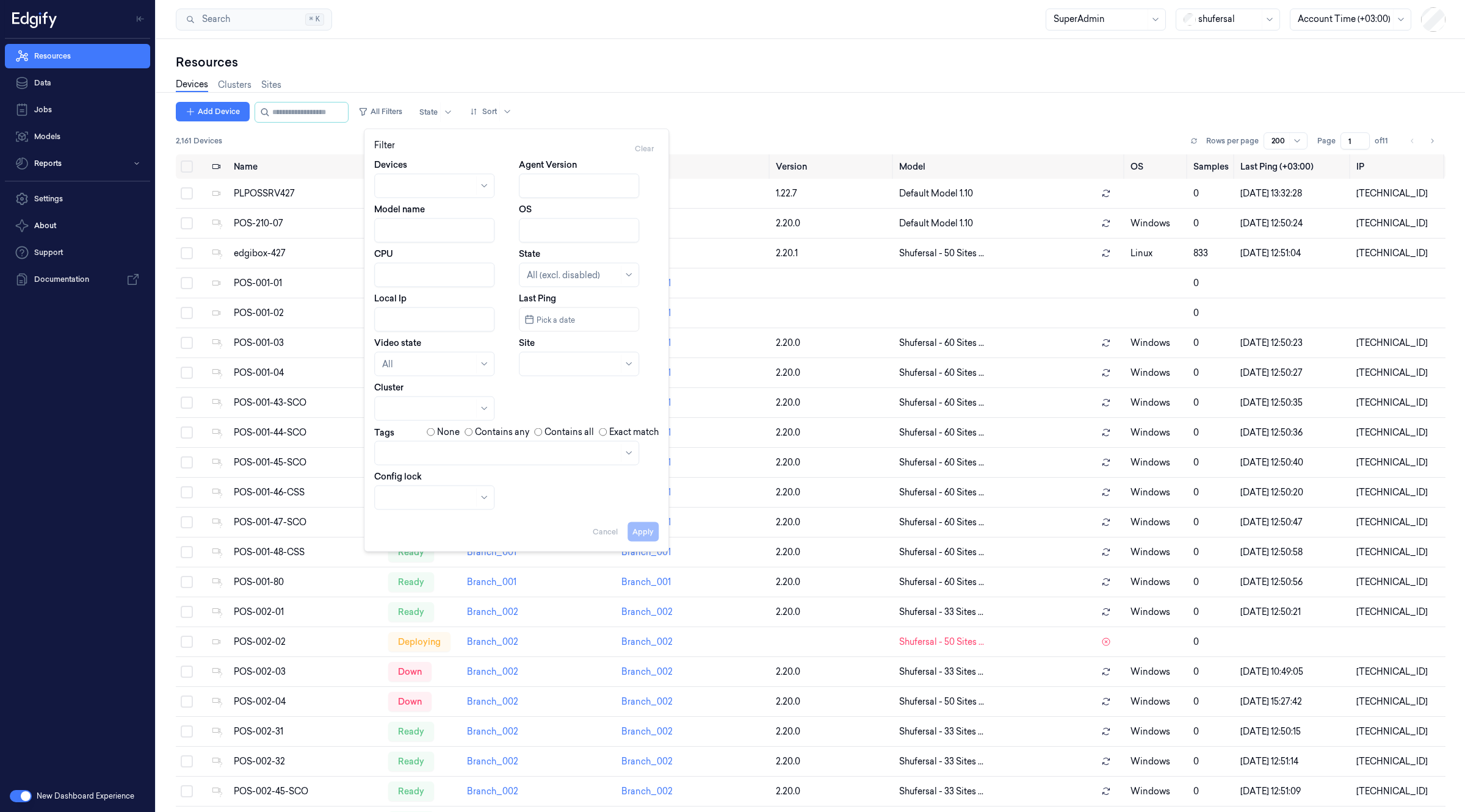
click at [437, 319] on input "Local Ip" at bounding box center [435, 320] width 121 height 25
paste input "10.10.12.51"
click at [642, 527] on button "Apply" at bounding box center [642, 532] width 31 height 20
type input "10.10.12.51"
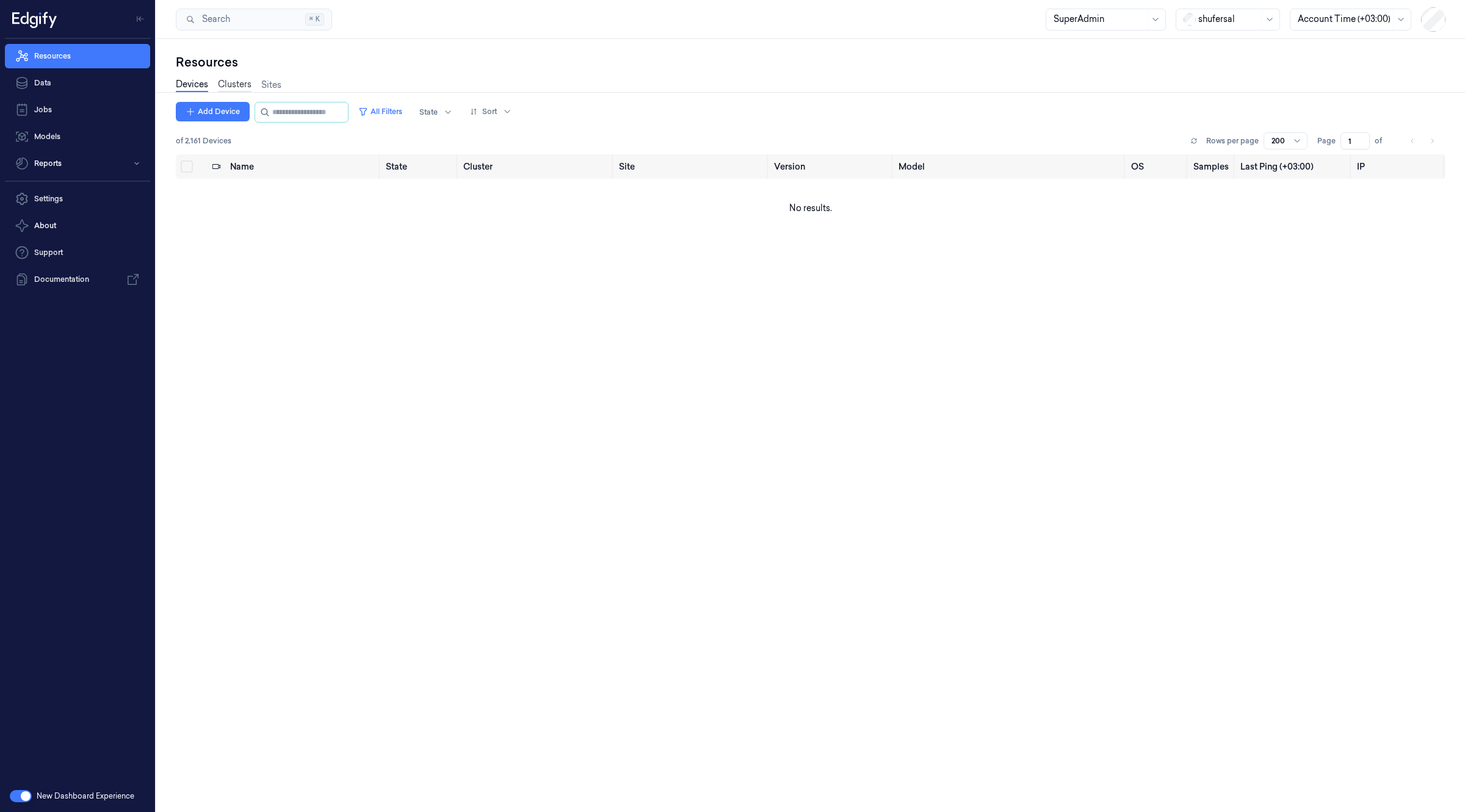
click at [230, 86] on link "Clusters" at bounding box center [235, 86] width 33 height 14
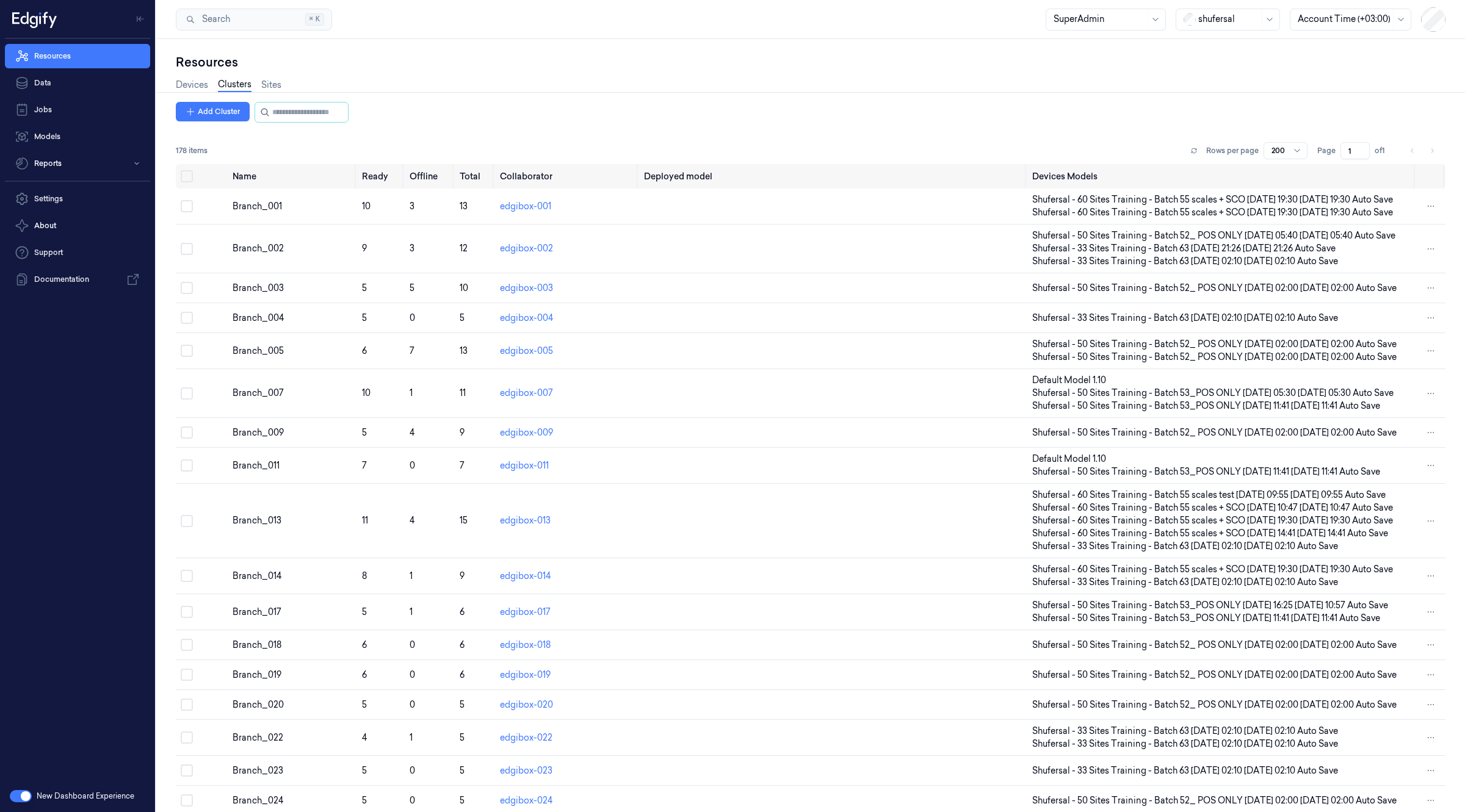
click at [271, 77] on div "Devices Clusters Sites" at bounding box center [228, 86] width 105 height 31
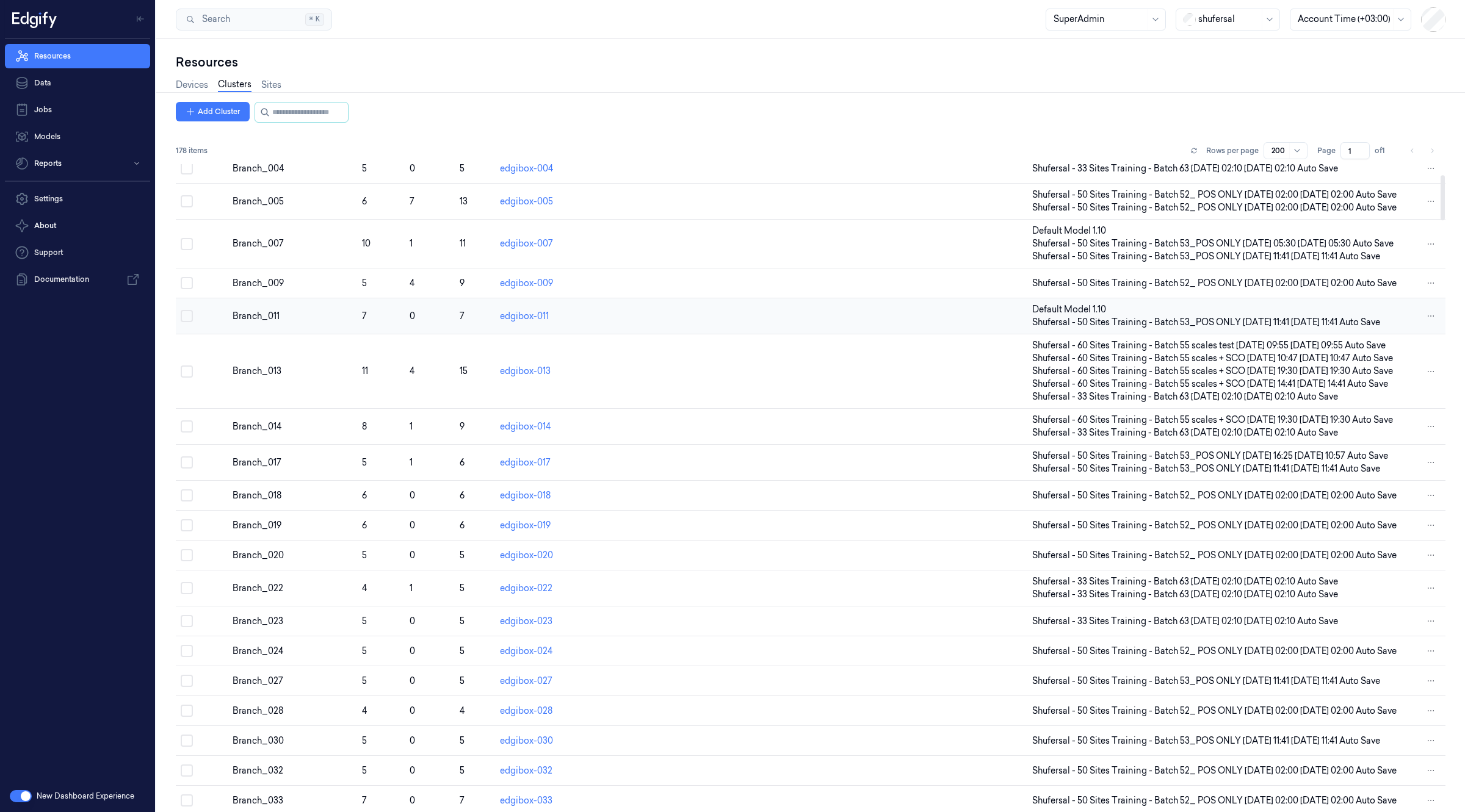
scroll to position [151, 0]
